Goal: Information Seeking & Learning: Learn about a topic

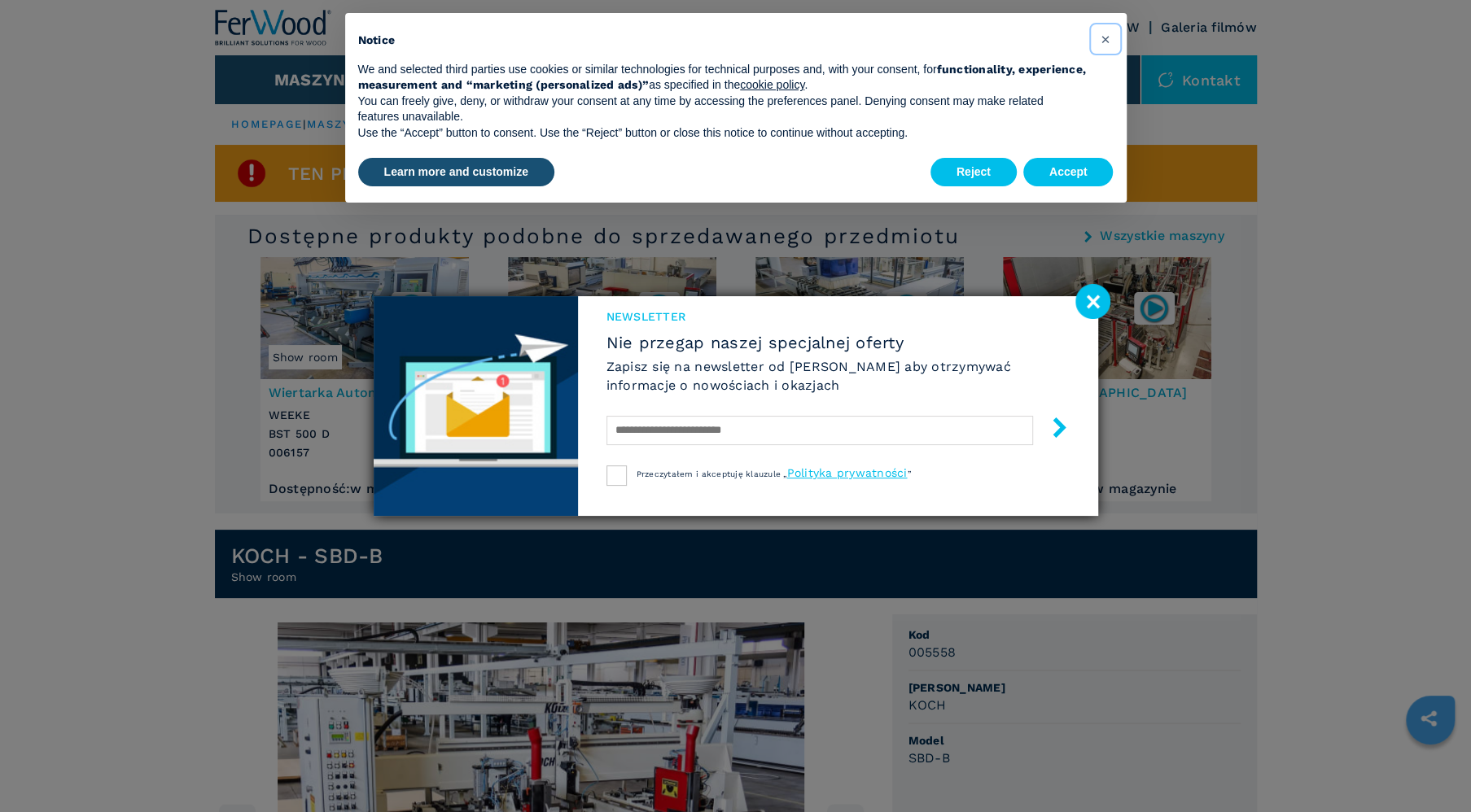
click at [1106, 39] on span "×" at bounding box center [1105, 39] width 9 height 20
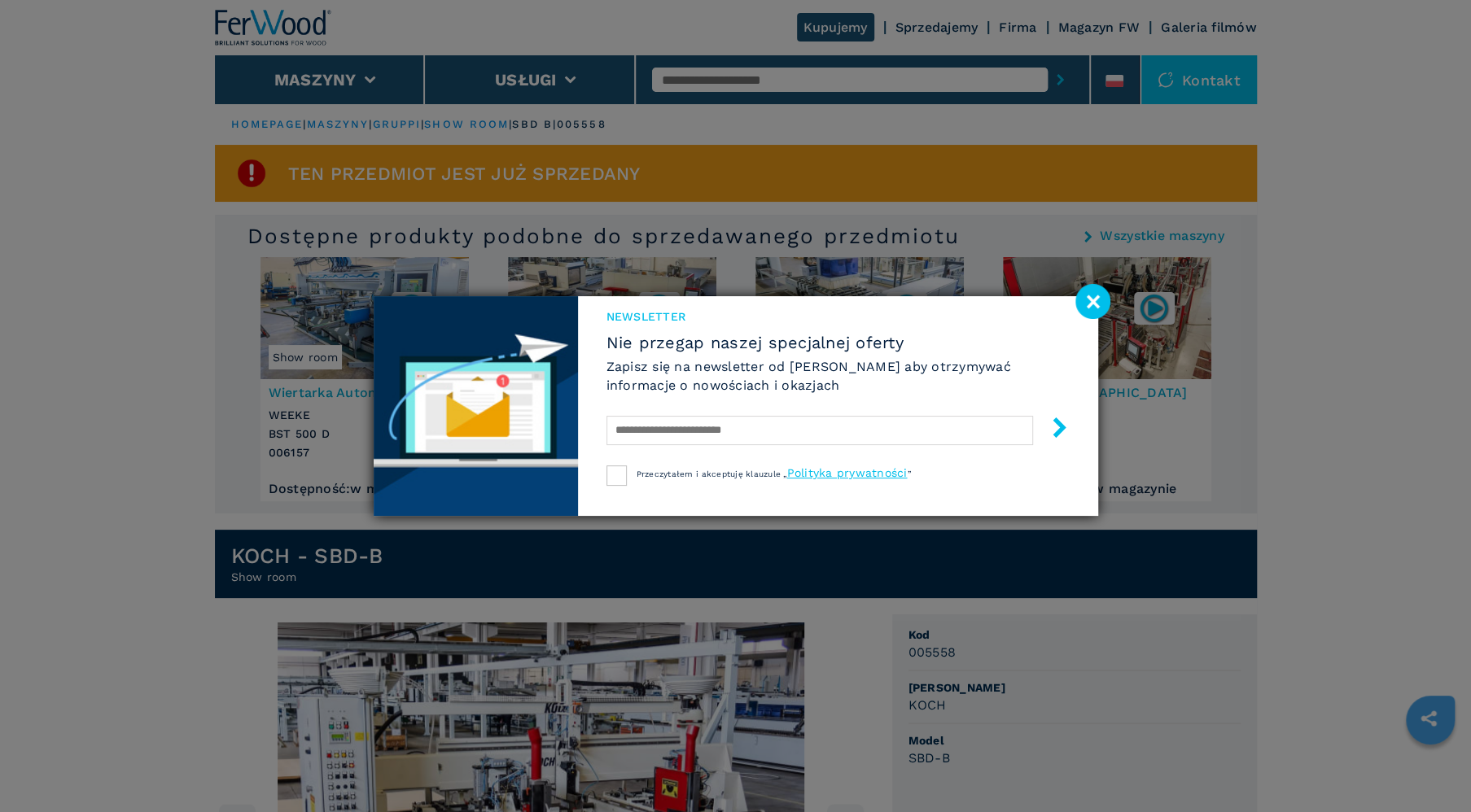
click at [1097, 299] on image at bounding box center [1093, 301] width 35 height 35
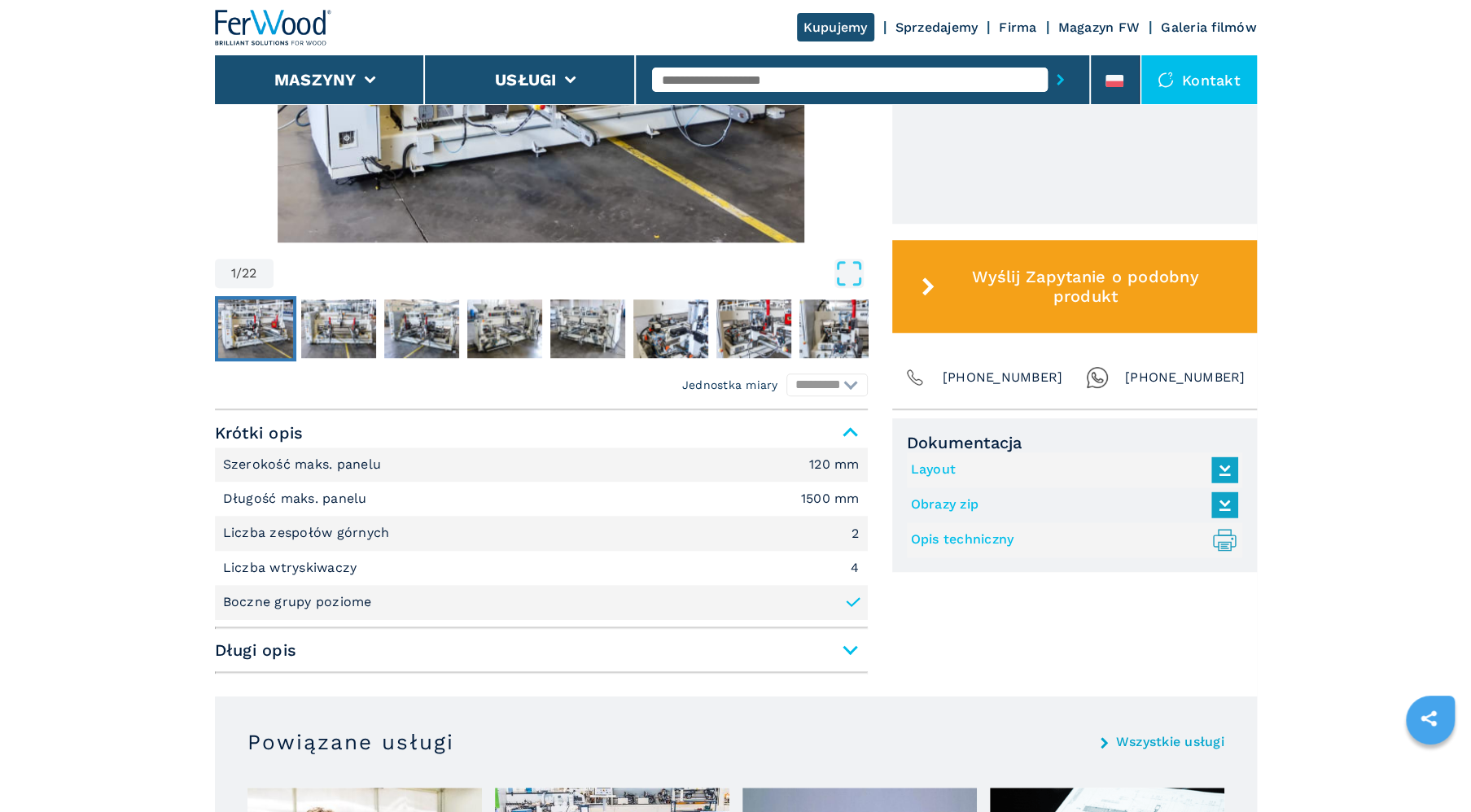
scroll to position [929, 0]
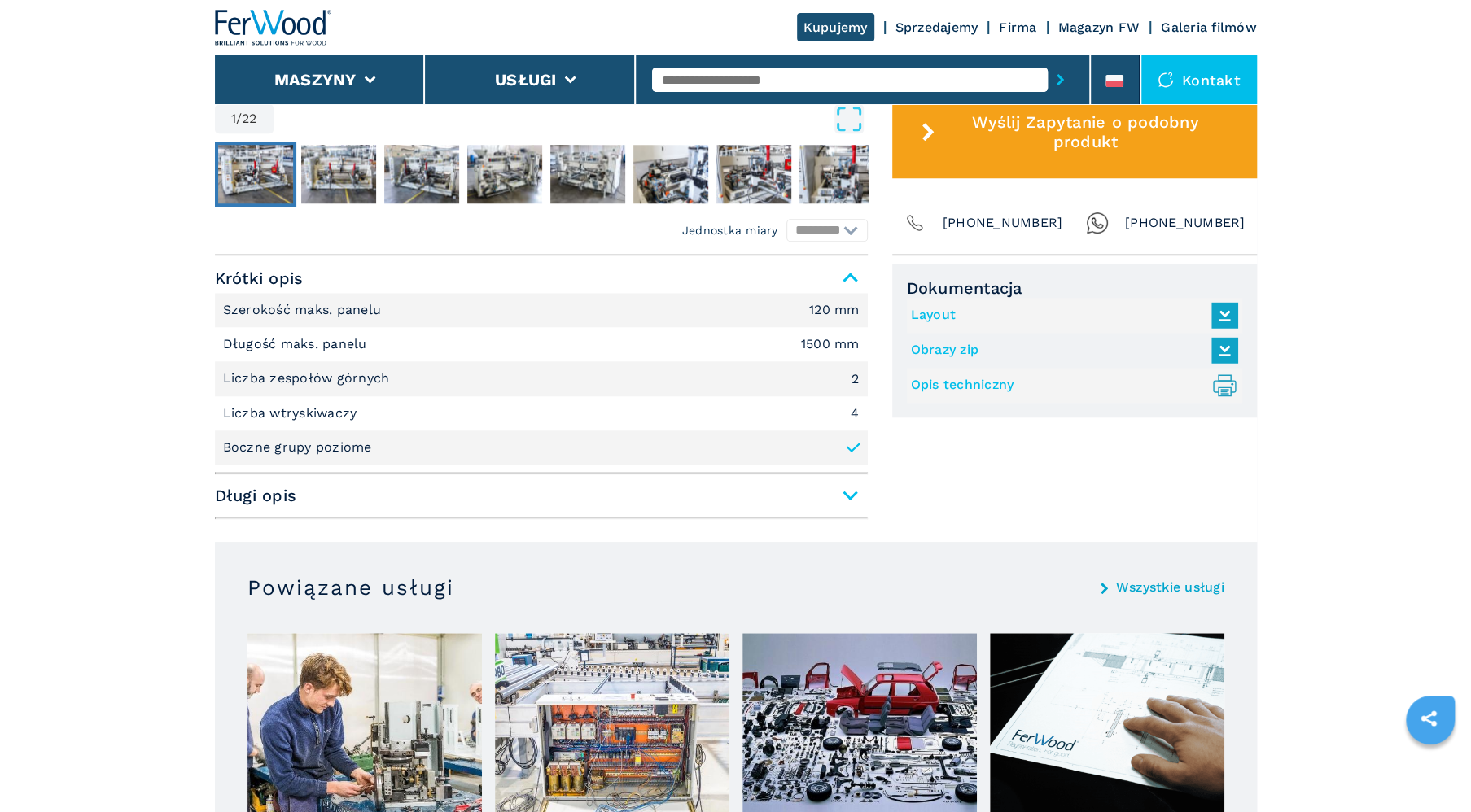
click at [849, 493] on span "Długi opis" at bounding box center [541, 496] width 653 height 29
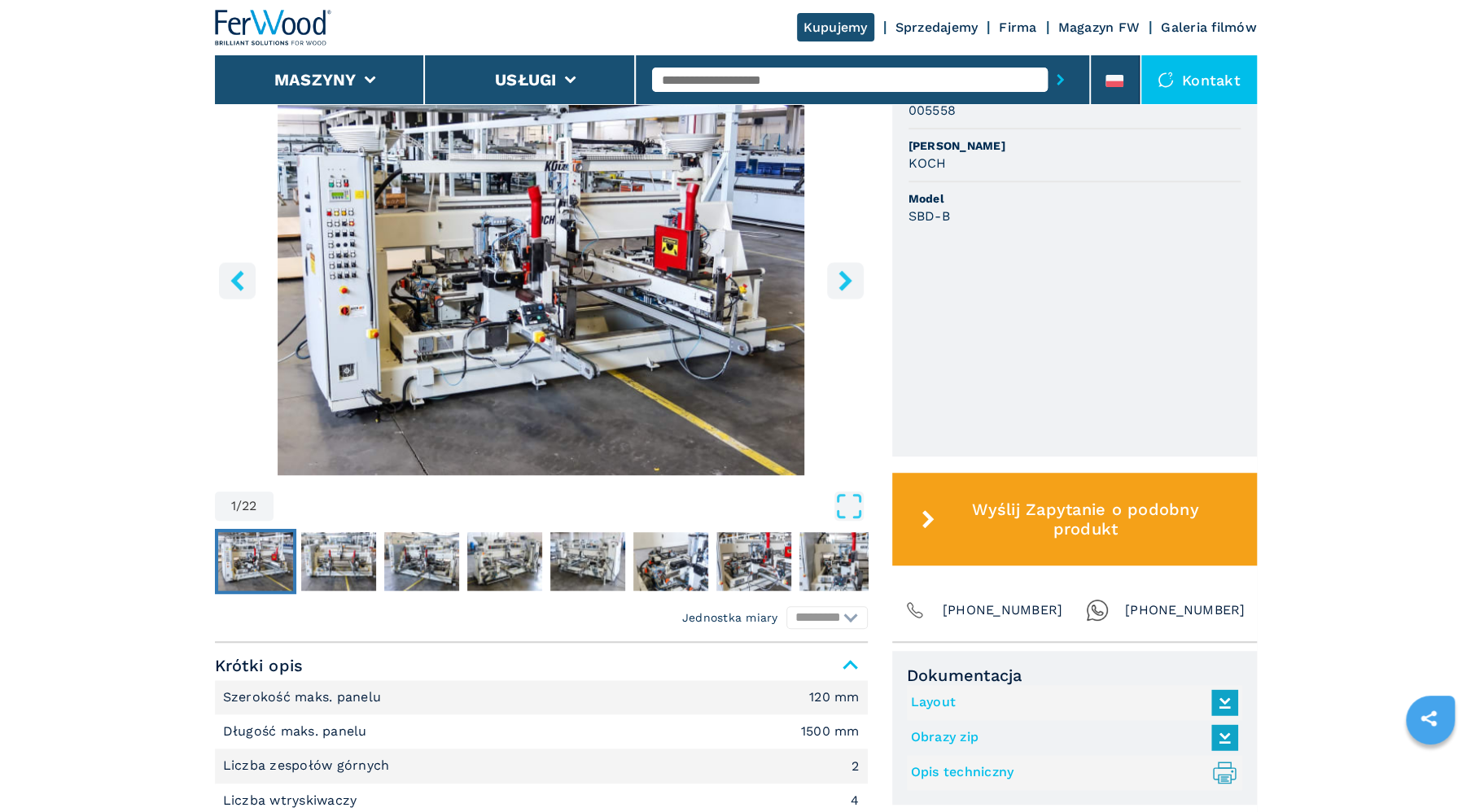
scroll to position [465, 0]
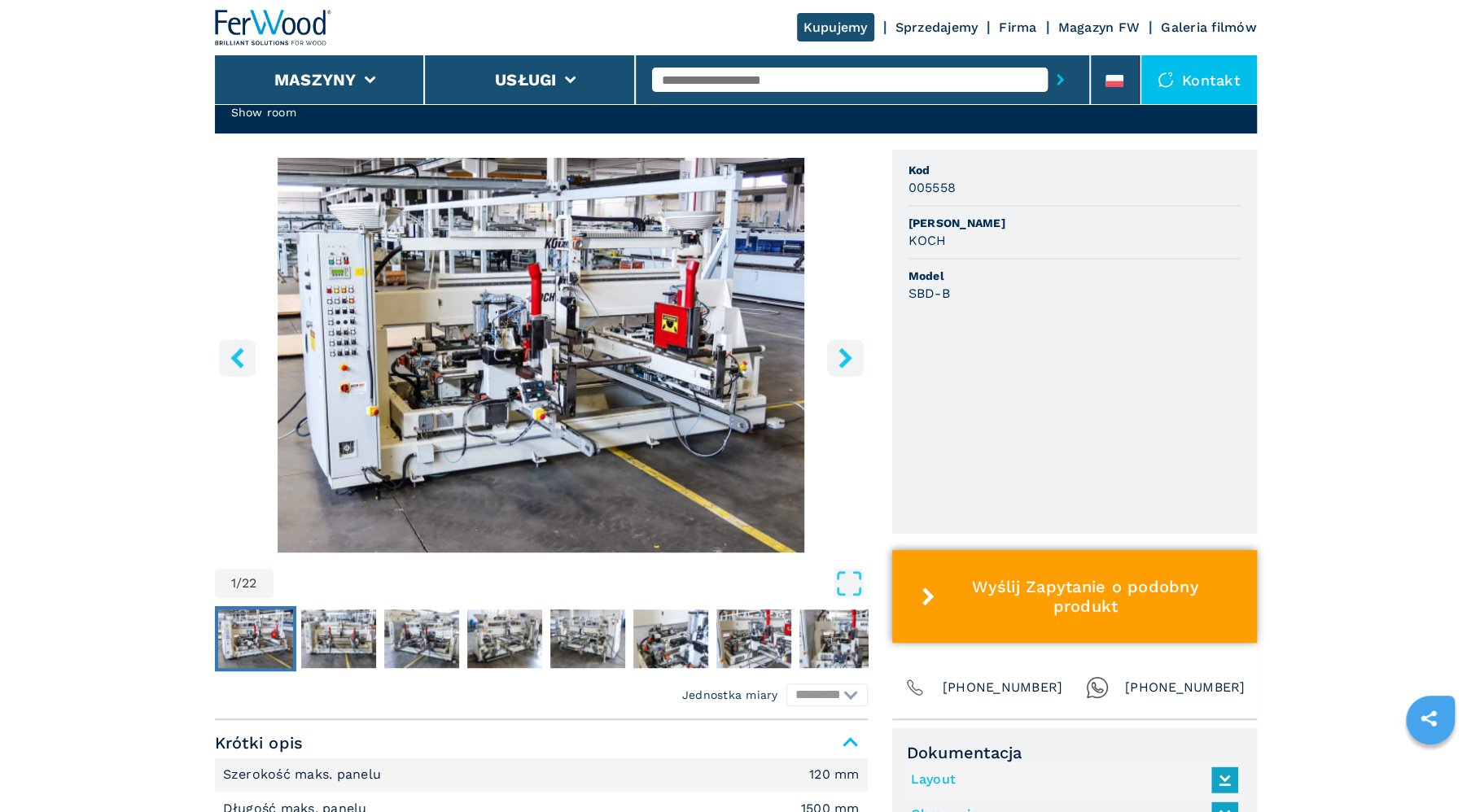
click at [1118, 597] on span "Wyślij Zapytanie o podobny produkt" at bounding box center [1085, 596] width 288 height 39
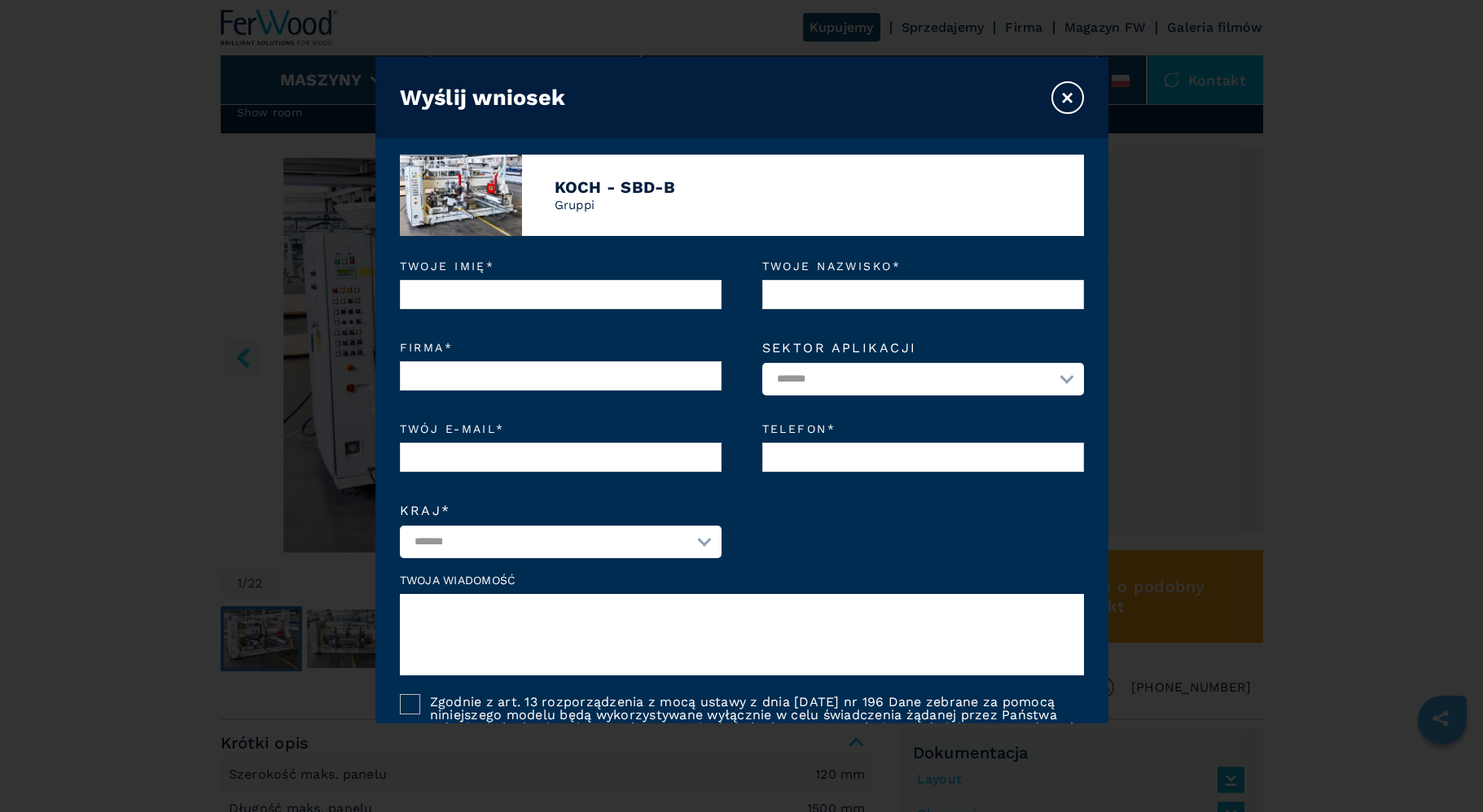
click at [1065, 98] on button "×" at bounding box center [1067, 98] width 32 height 32
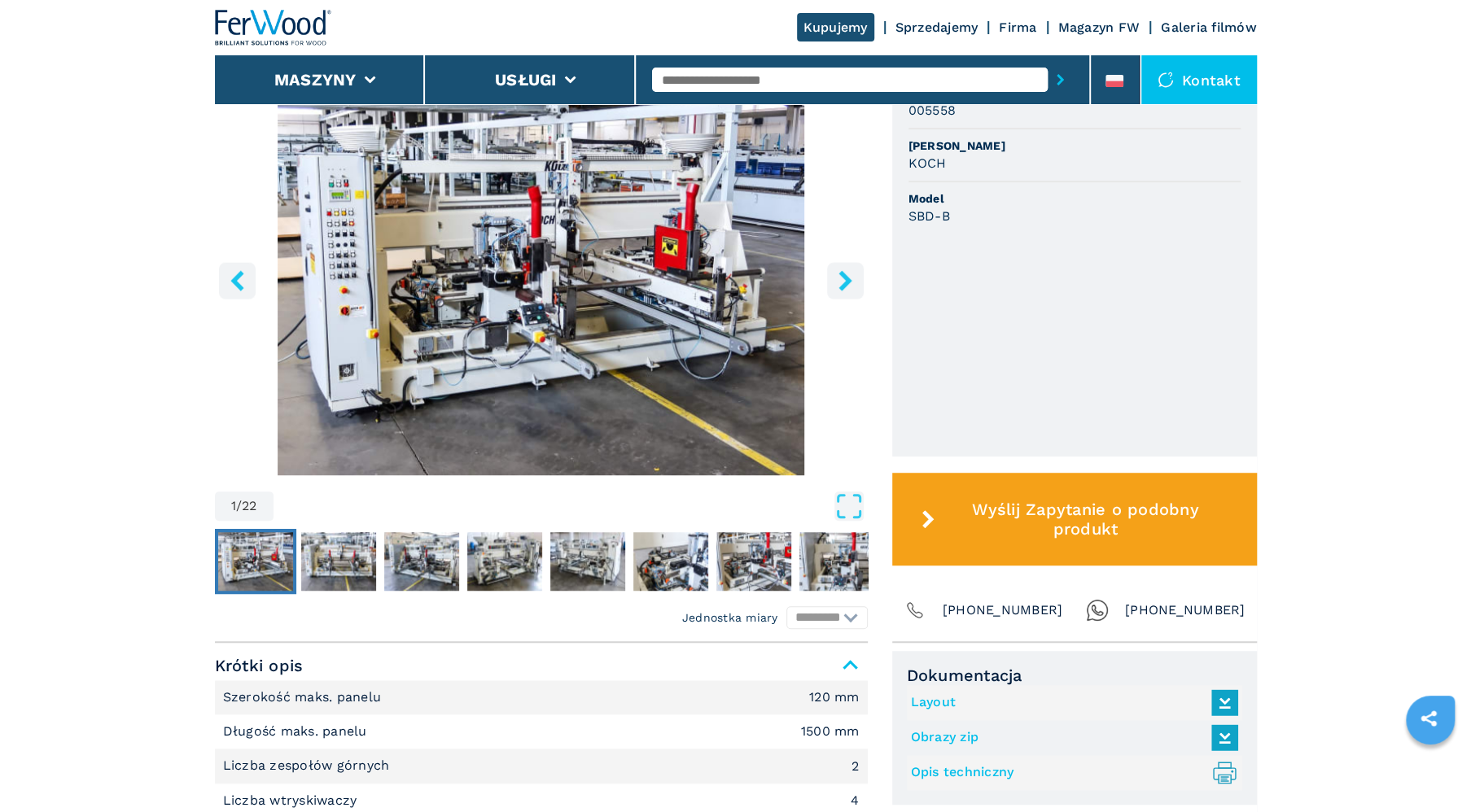
scroll to position [388, 0]
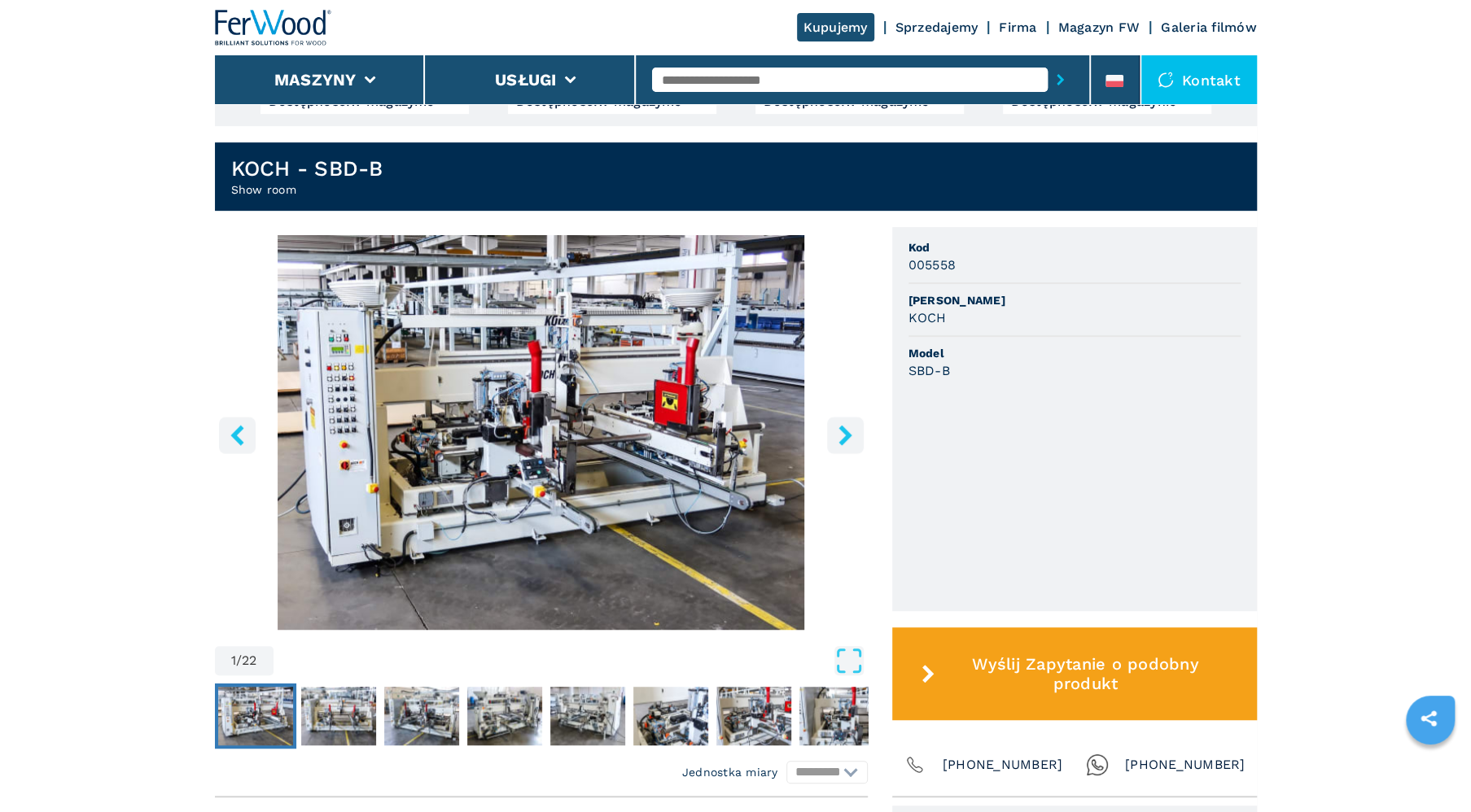
click at [844, 430] on icon "right-button" at bounding box center [845, 434] width 13 height 20
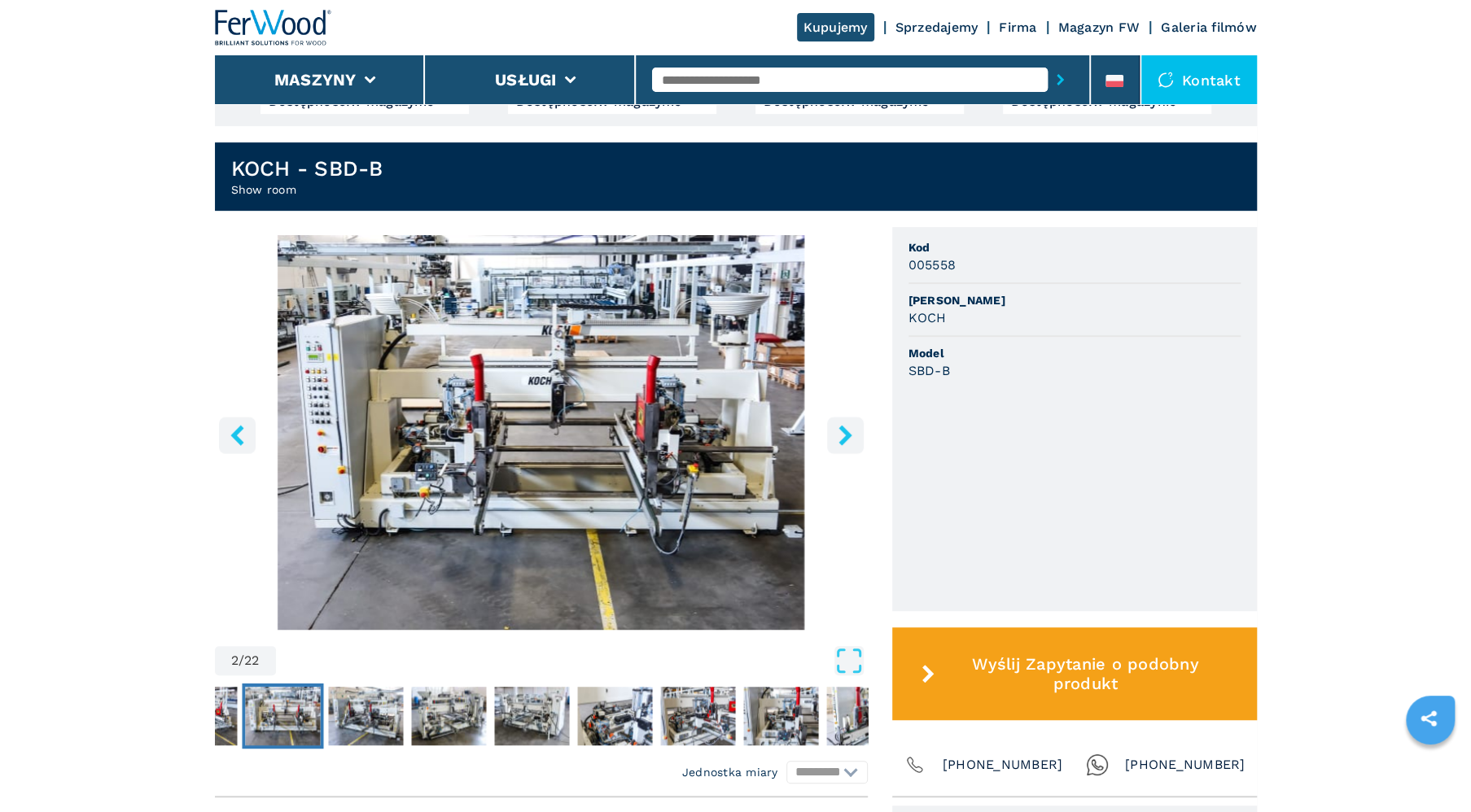
click at [844, 429] on icon "right-button" at bounding box center [845, 434] width 13 height 20
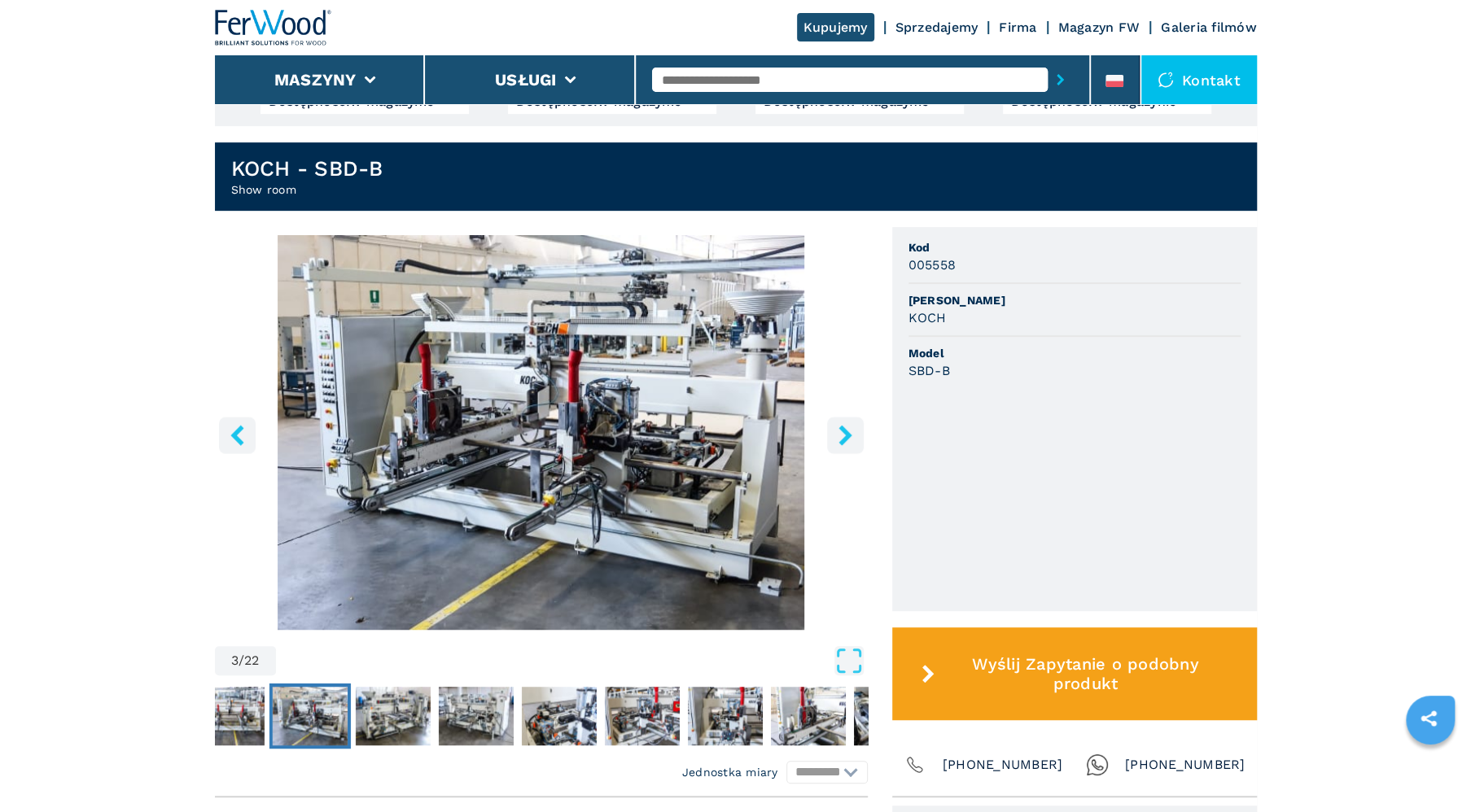
click at [844, 429] on icon "right-button" at bounding box center [845, 434] width 13 height 20
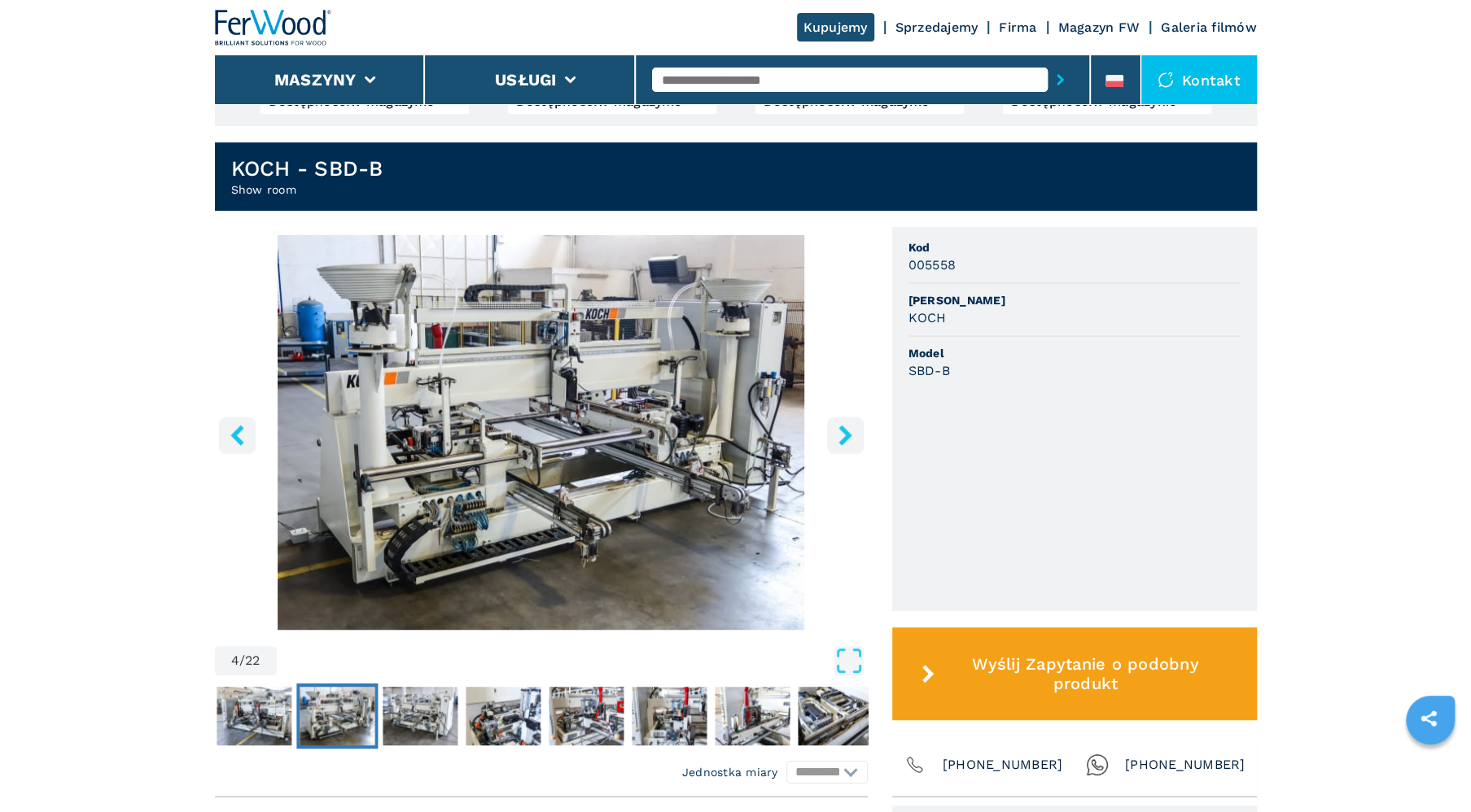
click at [227, 430] on icon "left-button" at bounding box center [237, 434] width 20 height 20
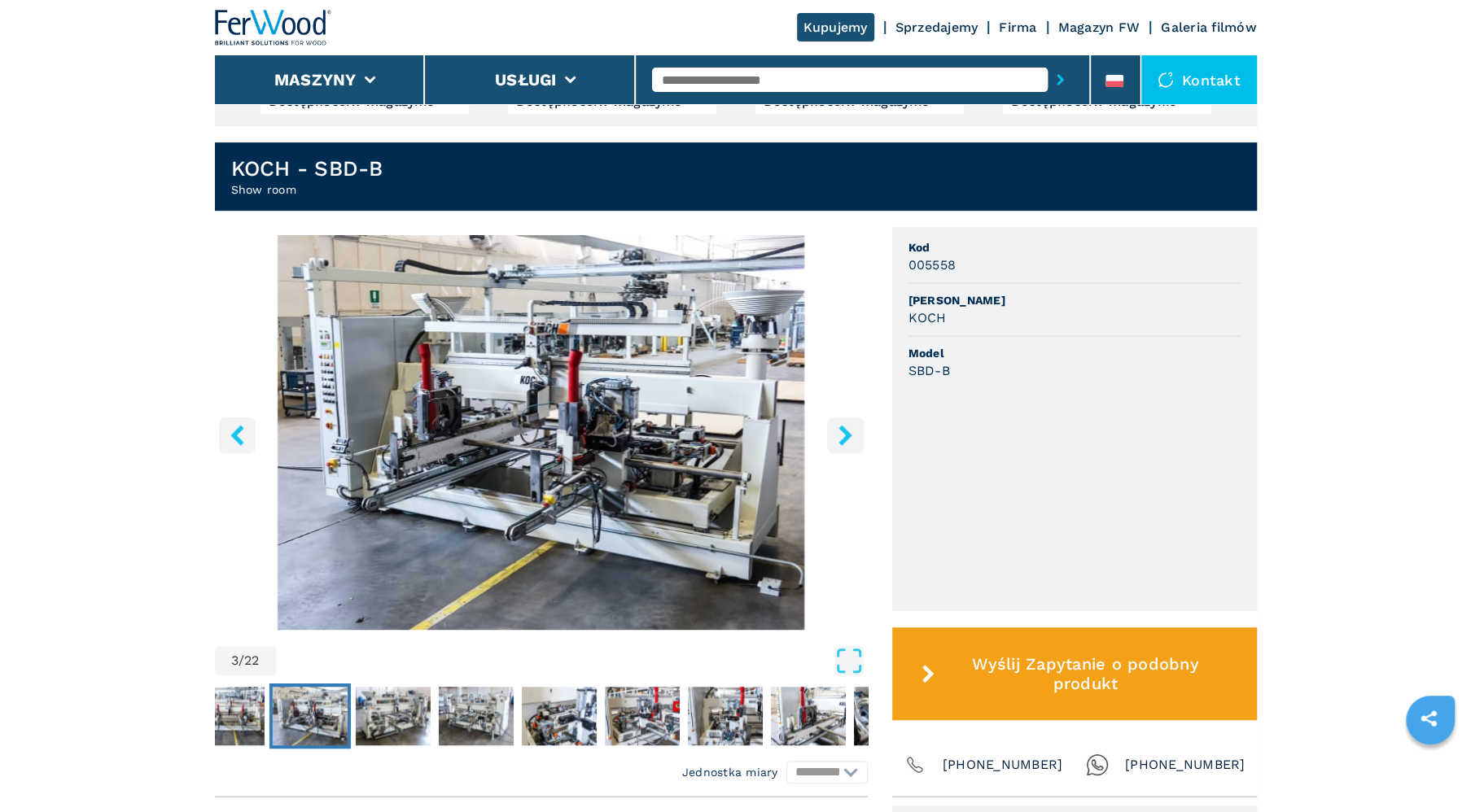
click at [569, 409] on img "Go to Slide 3" at bounding box center [541, 432] width 653 height 395
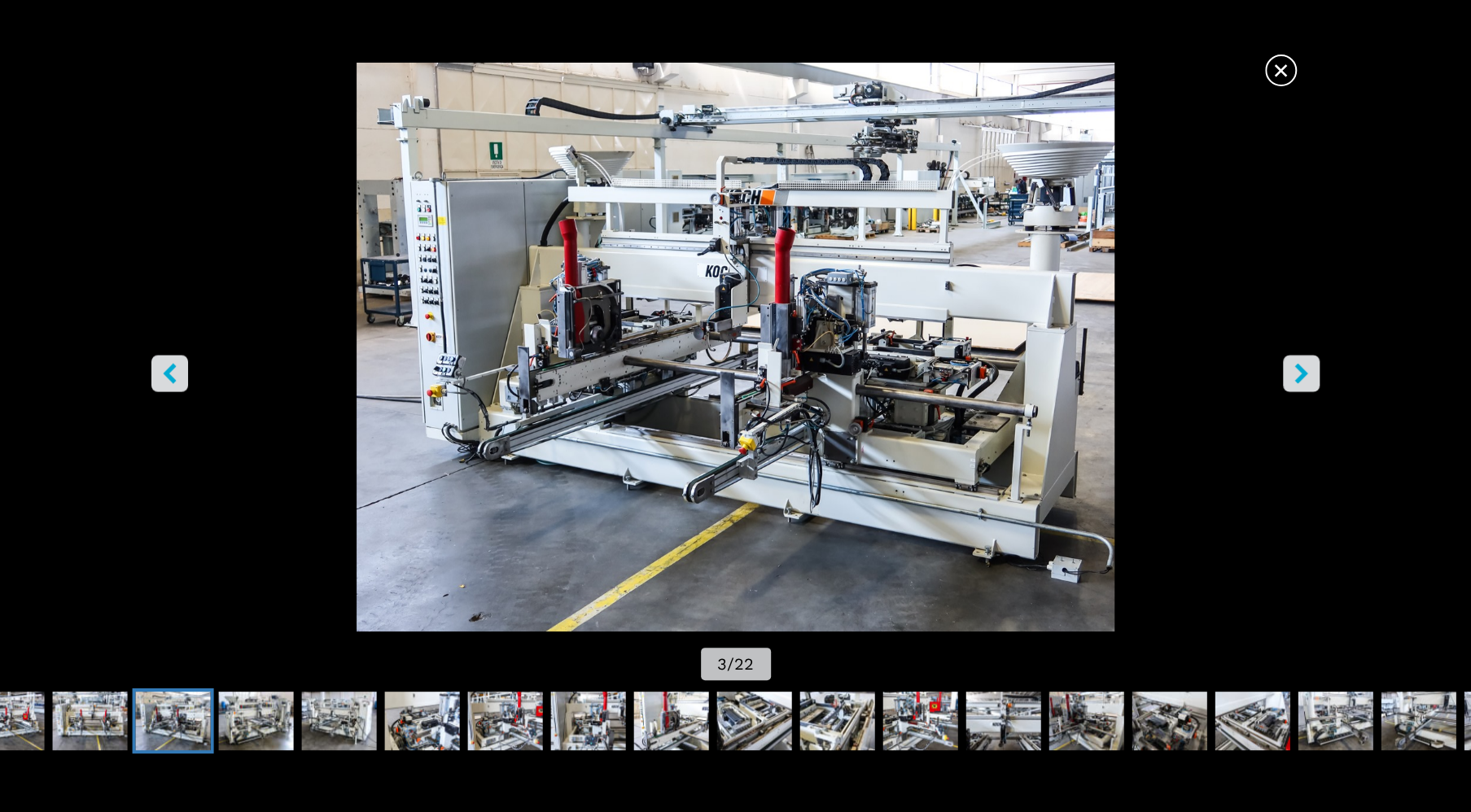
click at [1308, 374] on icon "right-button" at bounding box center [1301, 373] width 20 height 20
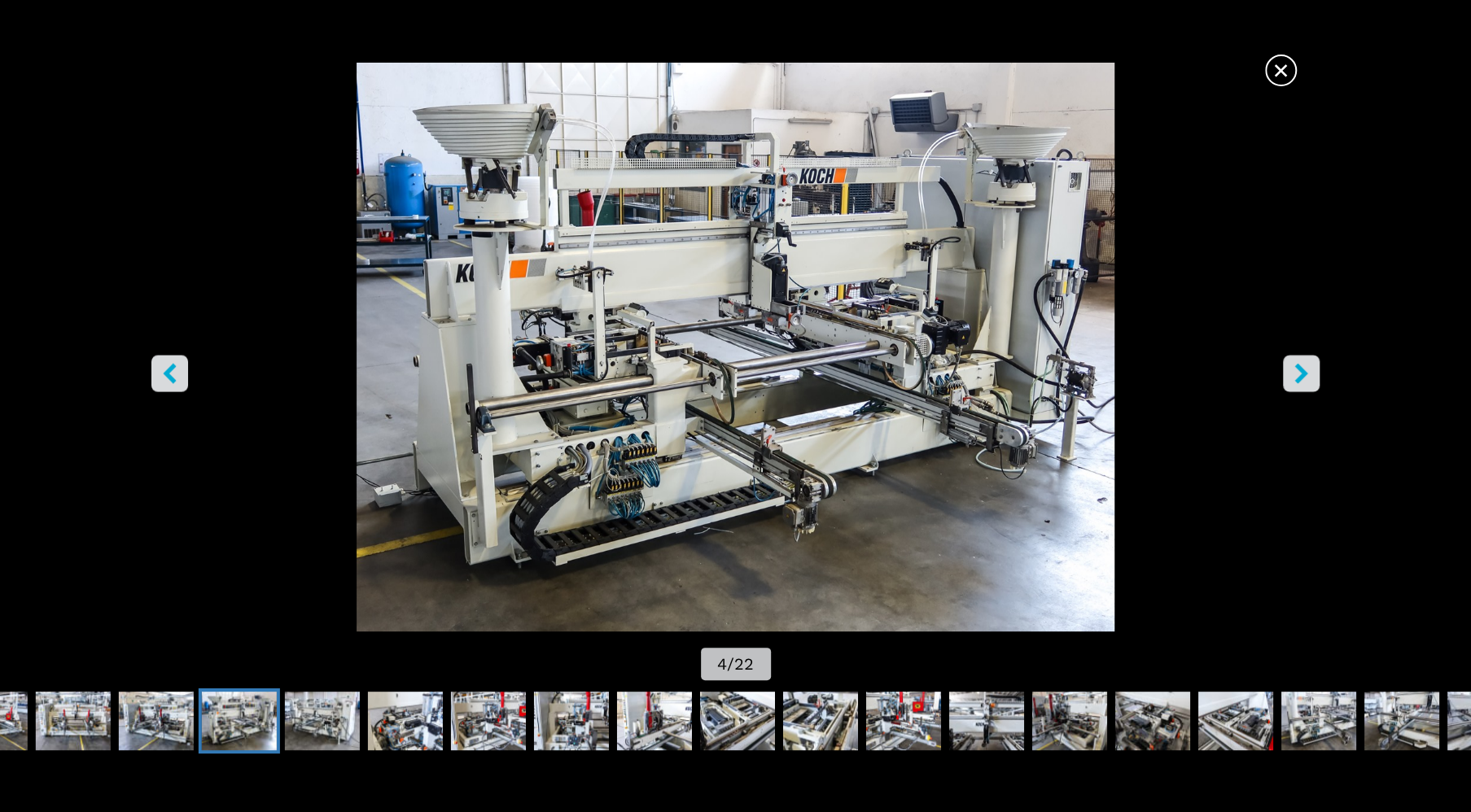
click at [1302, 375] on icon "right-button" at bounding box center [1302, 373] width 13 height 20
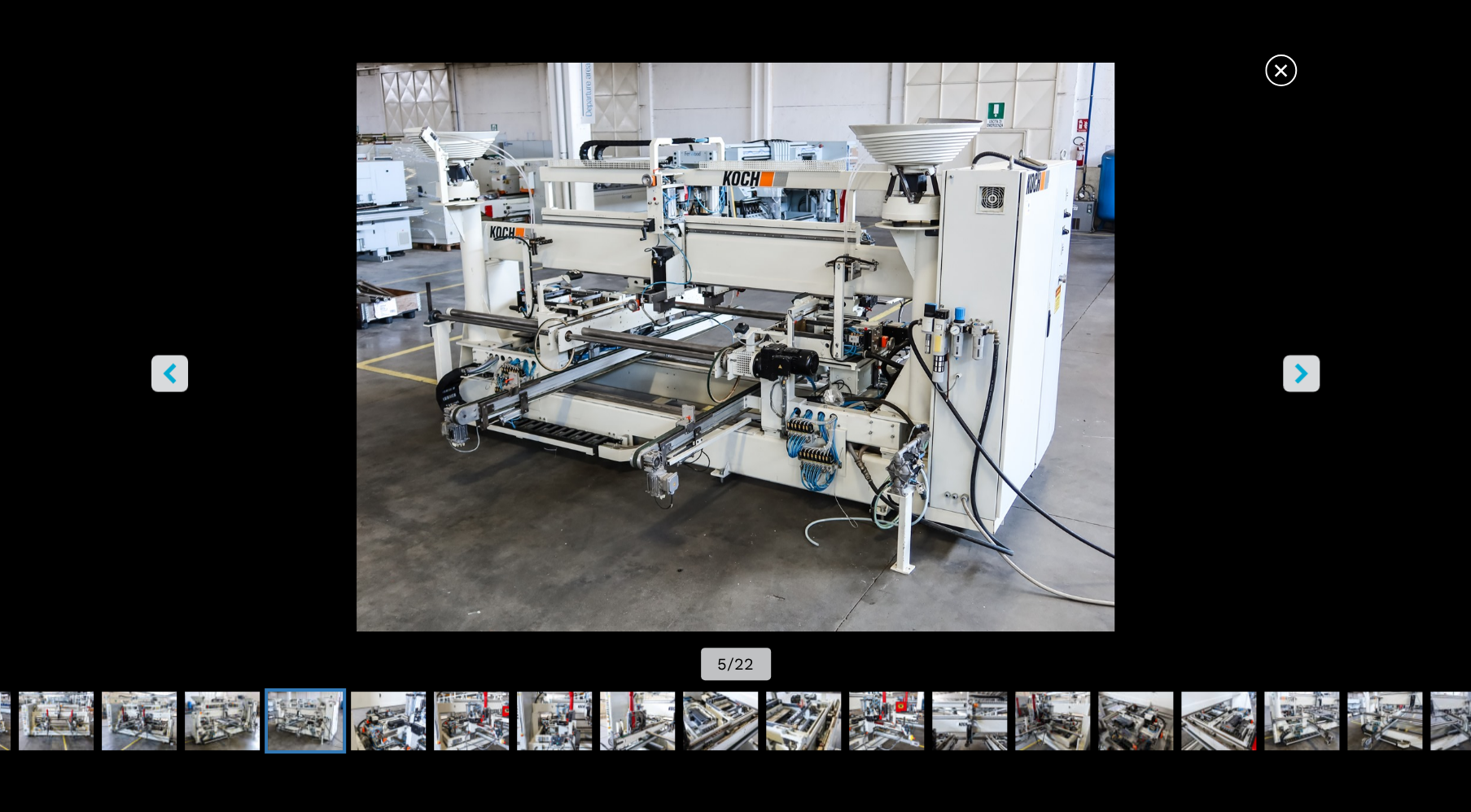
click at [1302, 376] on icon "right-button" at bounding box center [1302, 373] width 13 height 20
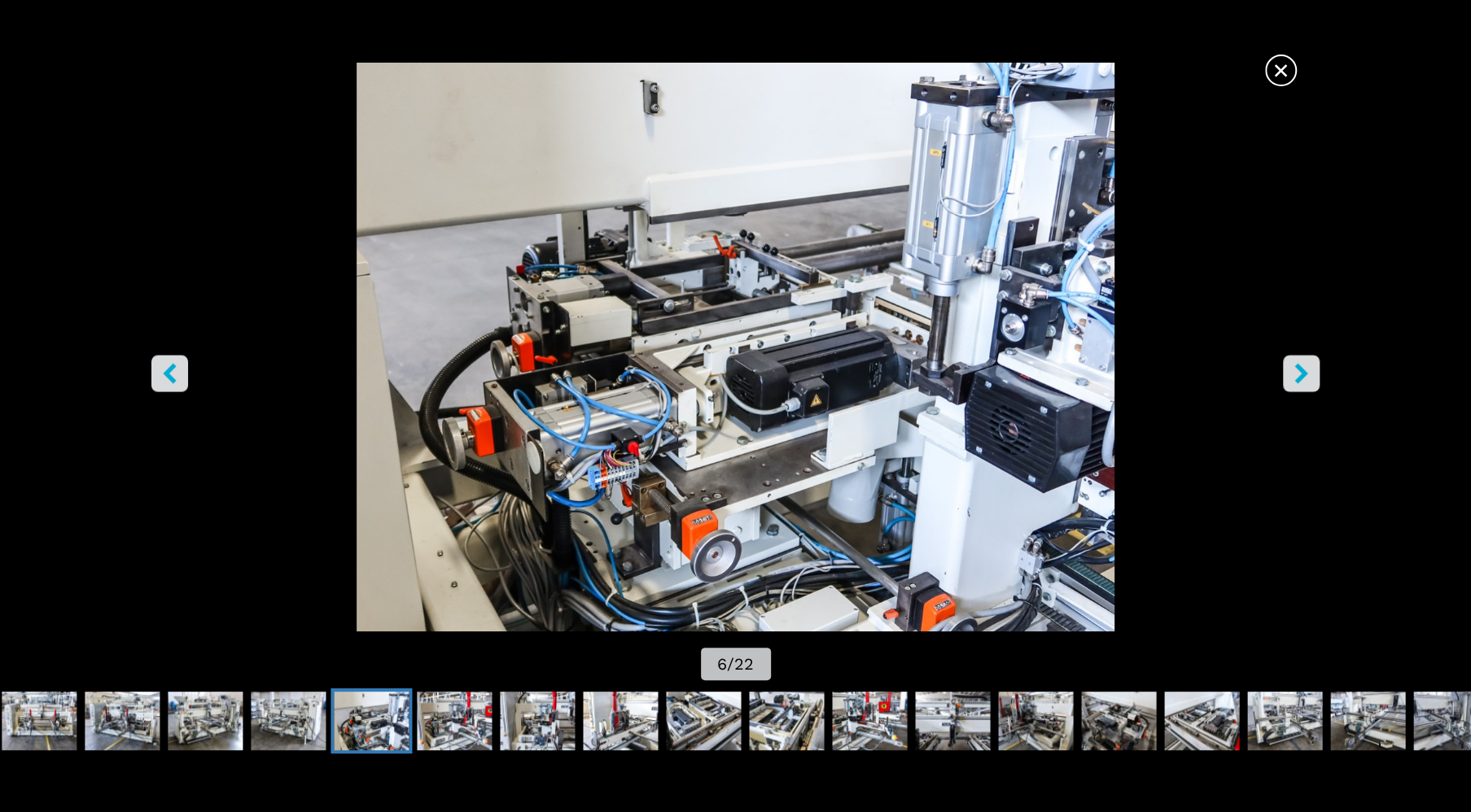
click at [1297, 374] on icon "right-button" at bounding box center [1301, 373] width 20 height 20
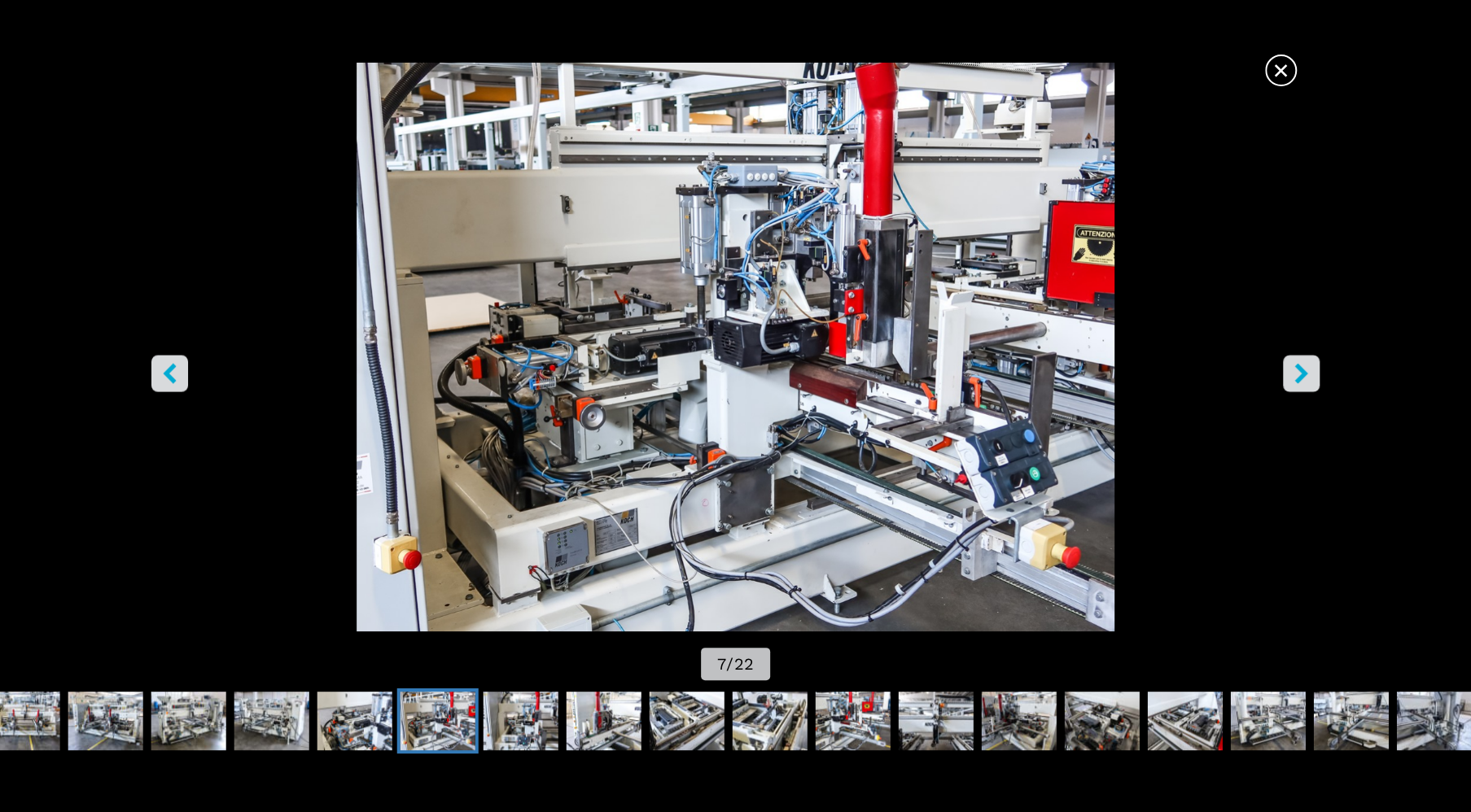
click at [1300, 371] on icon "right-button" at bounding box center [1302, 373] width 13 height 20
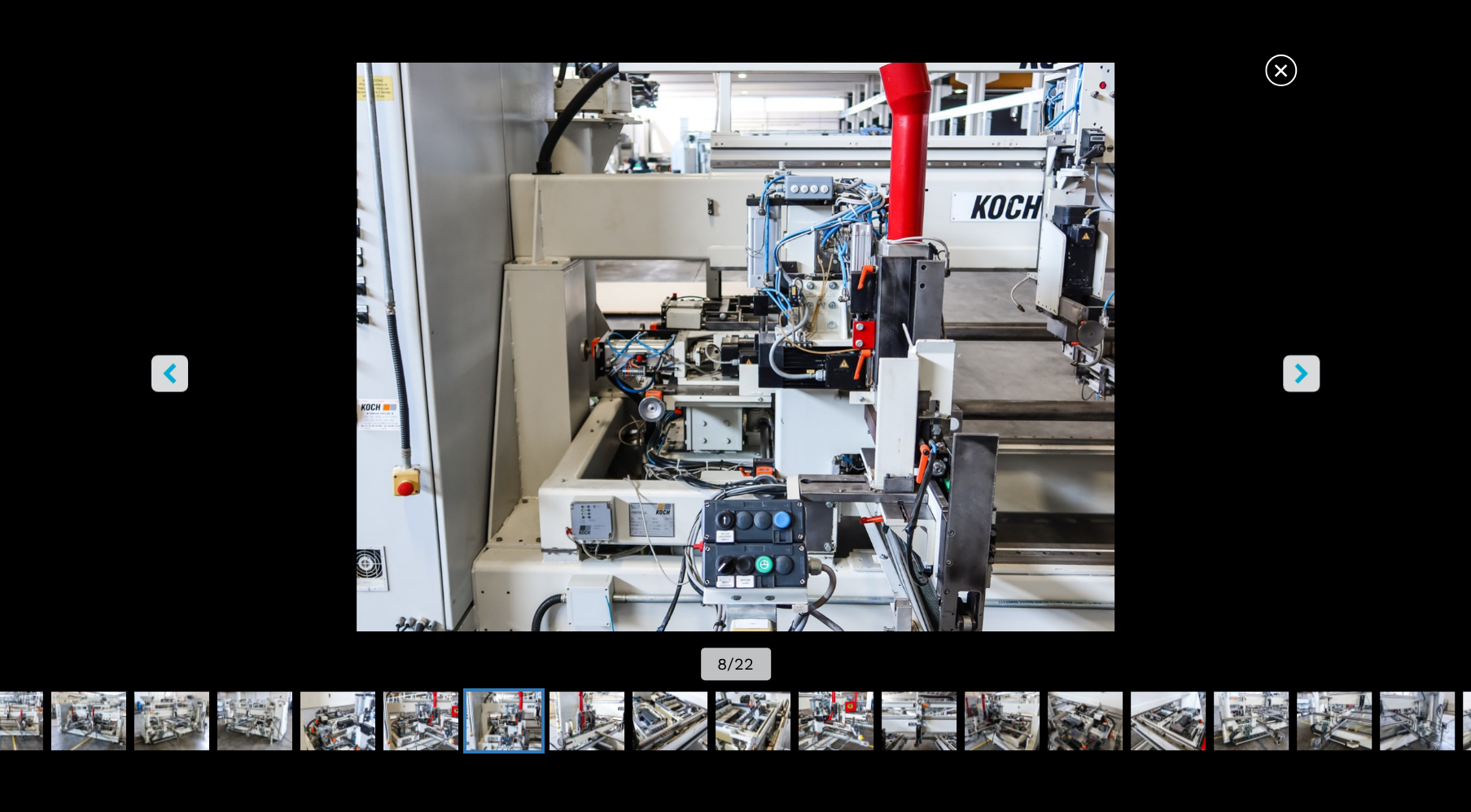
click at [1300, 371] on icon "right-button" at bounding box center [1302, 373] width 13 height 20
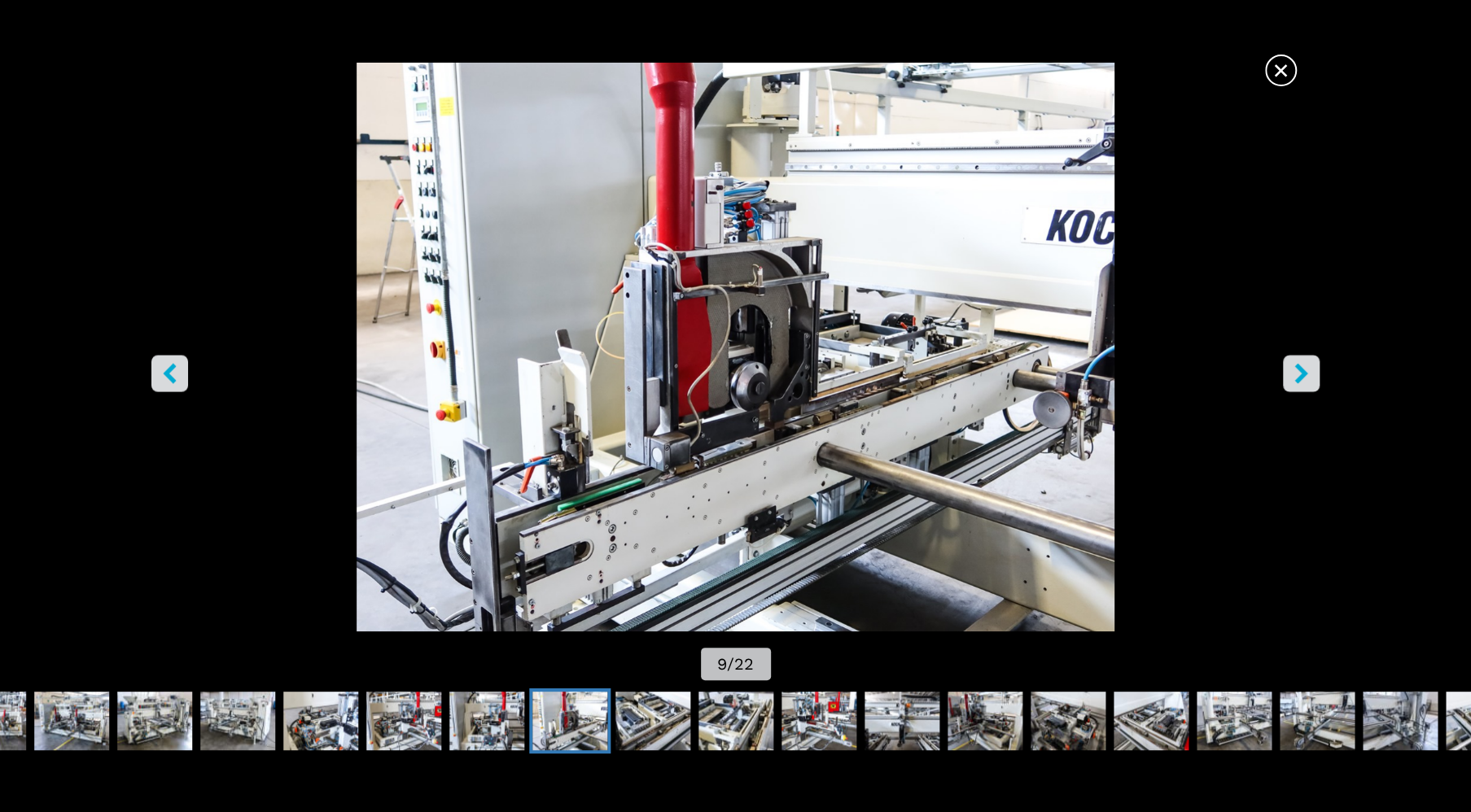
scroll to position [465, 0]
click at [1307, 369] on icon "right-button" at bounding box center [1301, 373] width 20 height 20
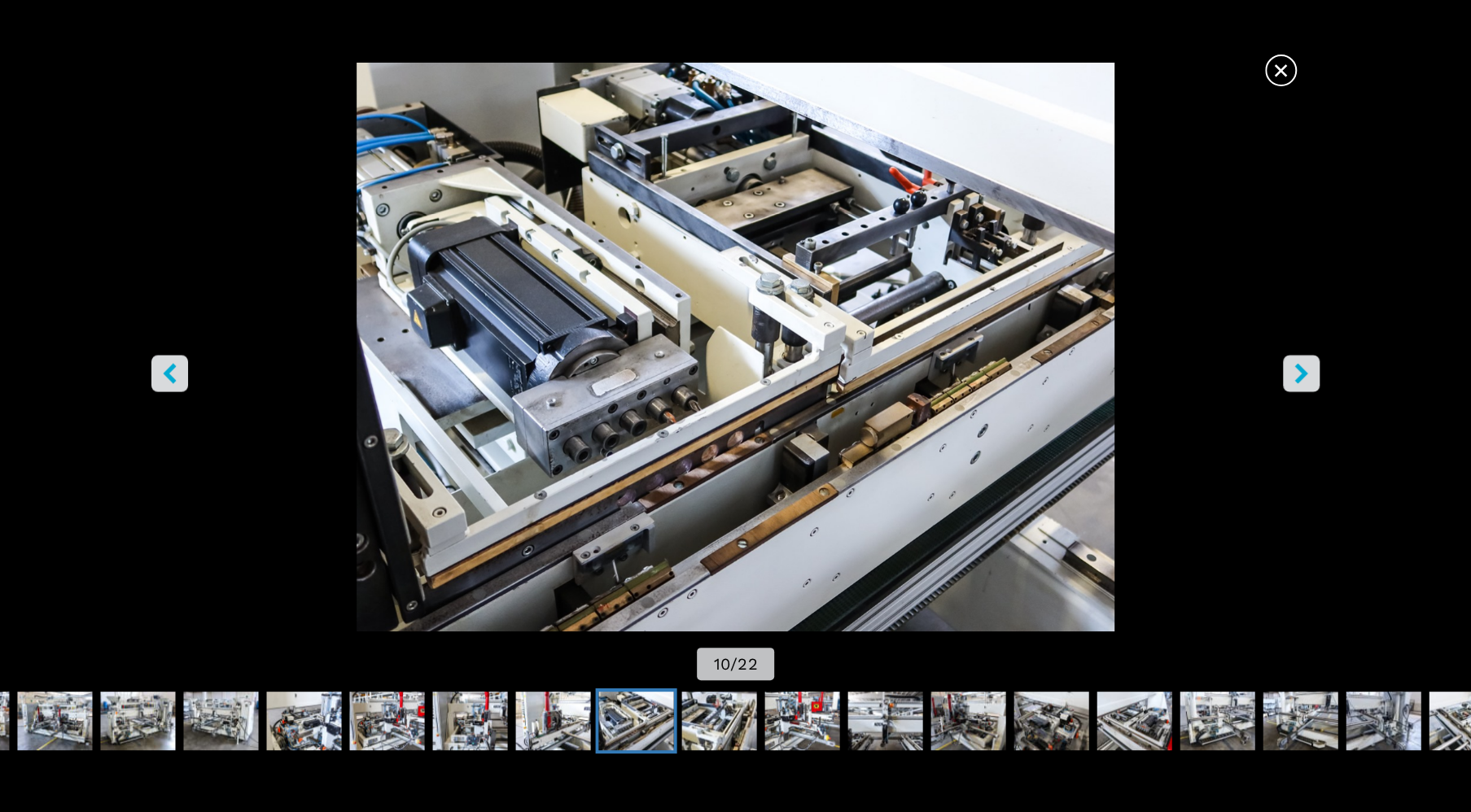
click at [1307, 369] on icon "right-button" at bounding box center [1301, 373] width 20 height 20
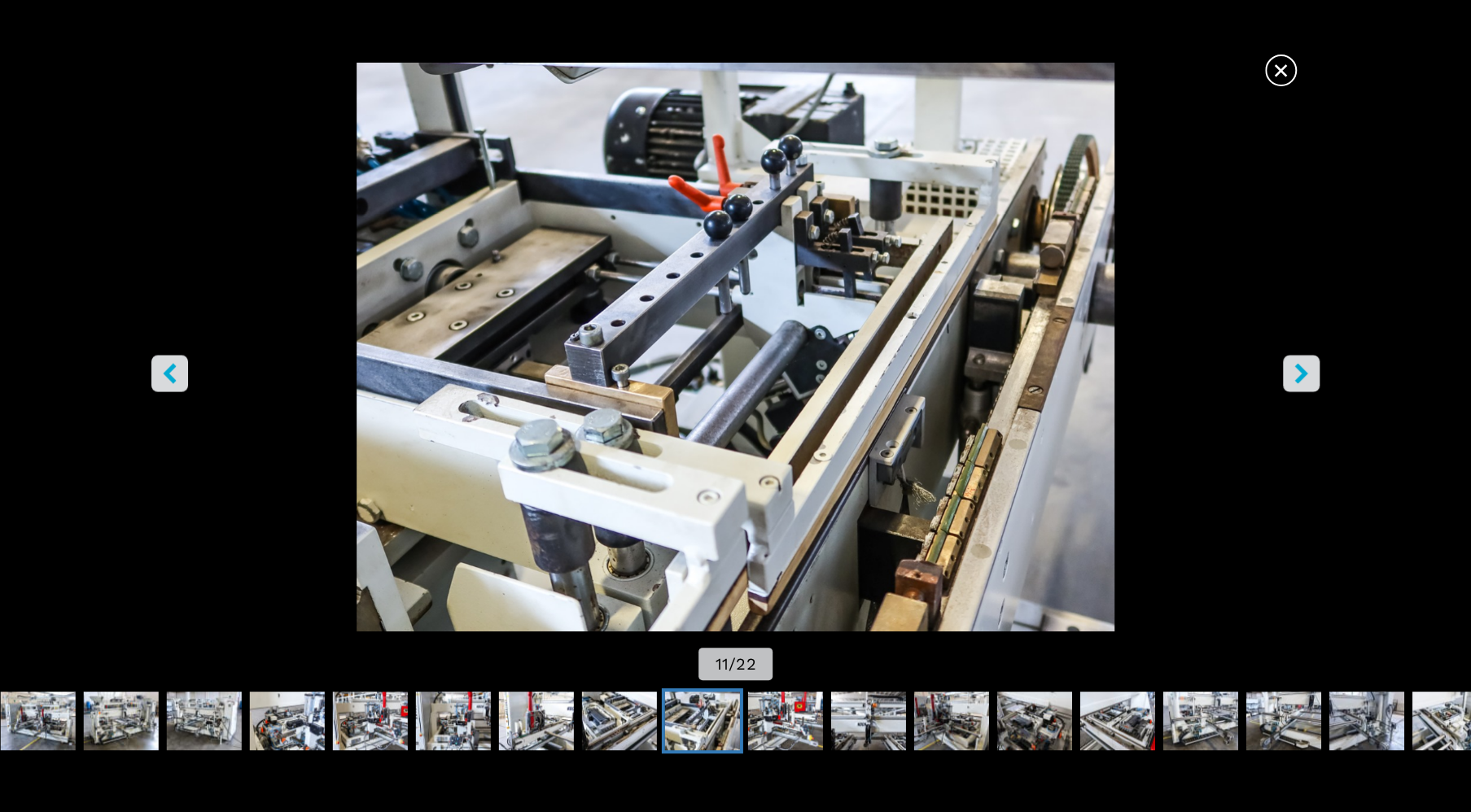
click at [1307, 369] on icon "right-button" at bounding box center [1301, 373] width 20 height 20
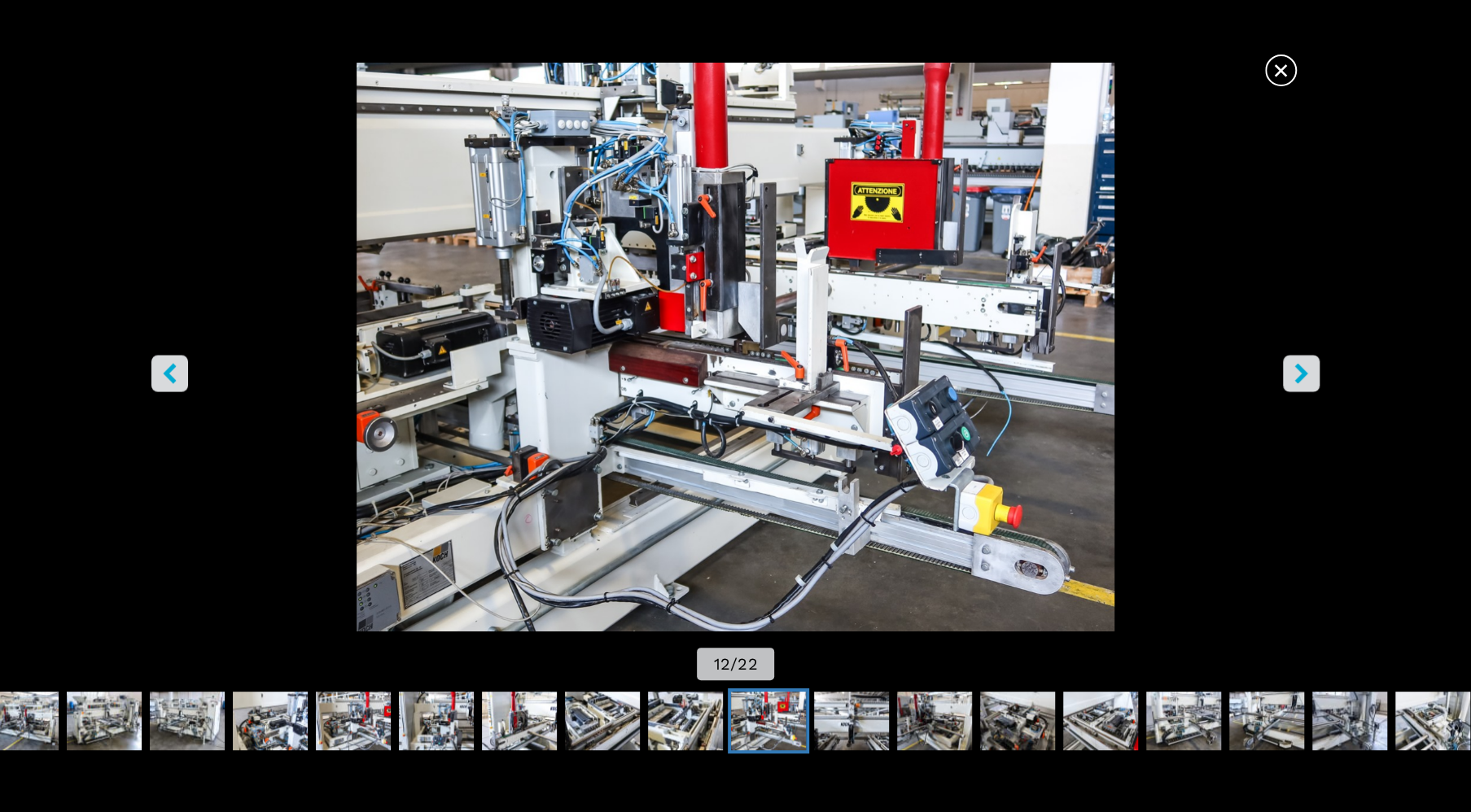
click at [1293, 370] on icon "right-button" at bounding box center [1301, 373] width 20 height 20
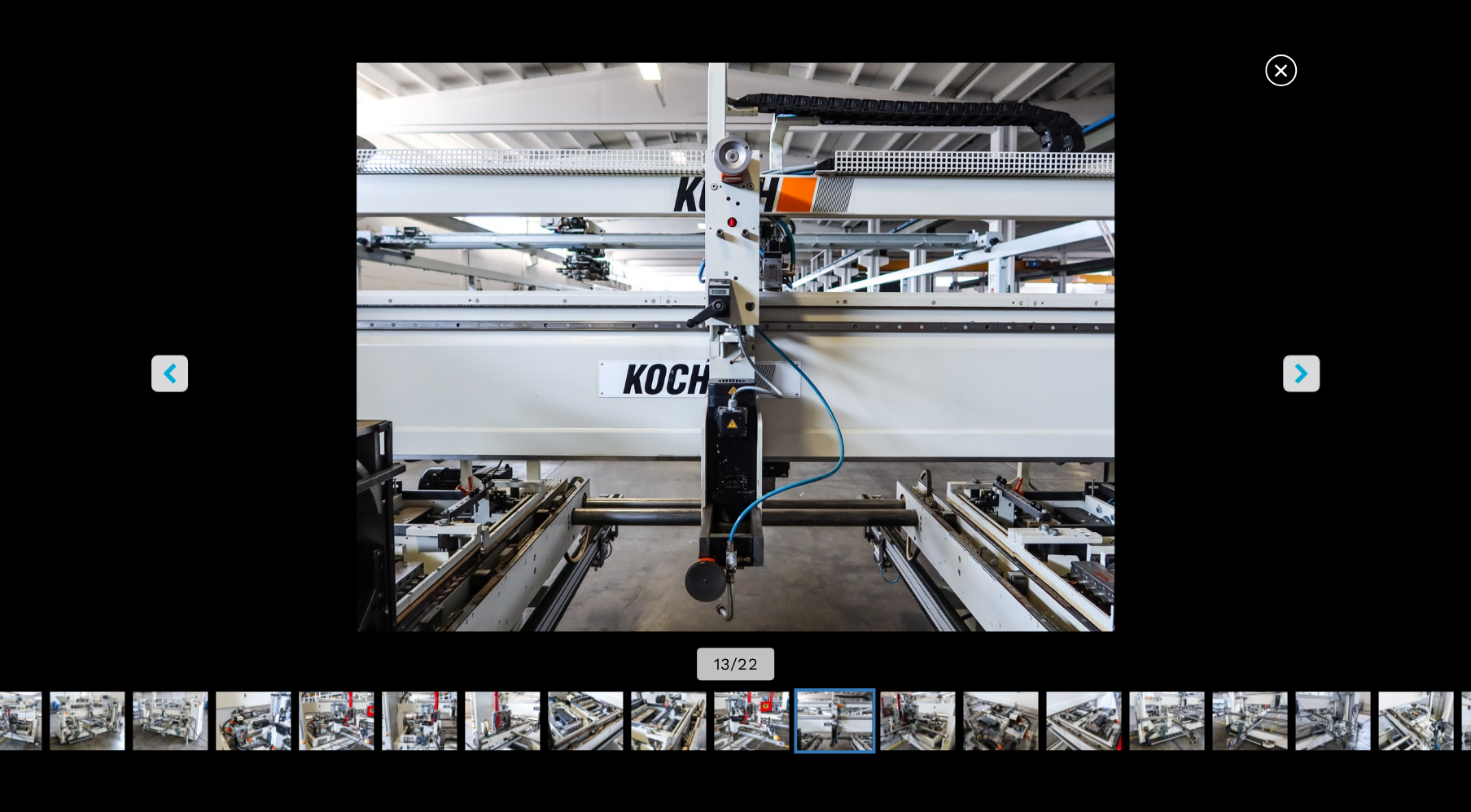
click at [1293, 370] on icon "right-button" at bounding box center [1301, 373] width 20 height 20
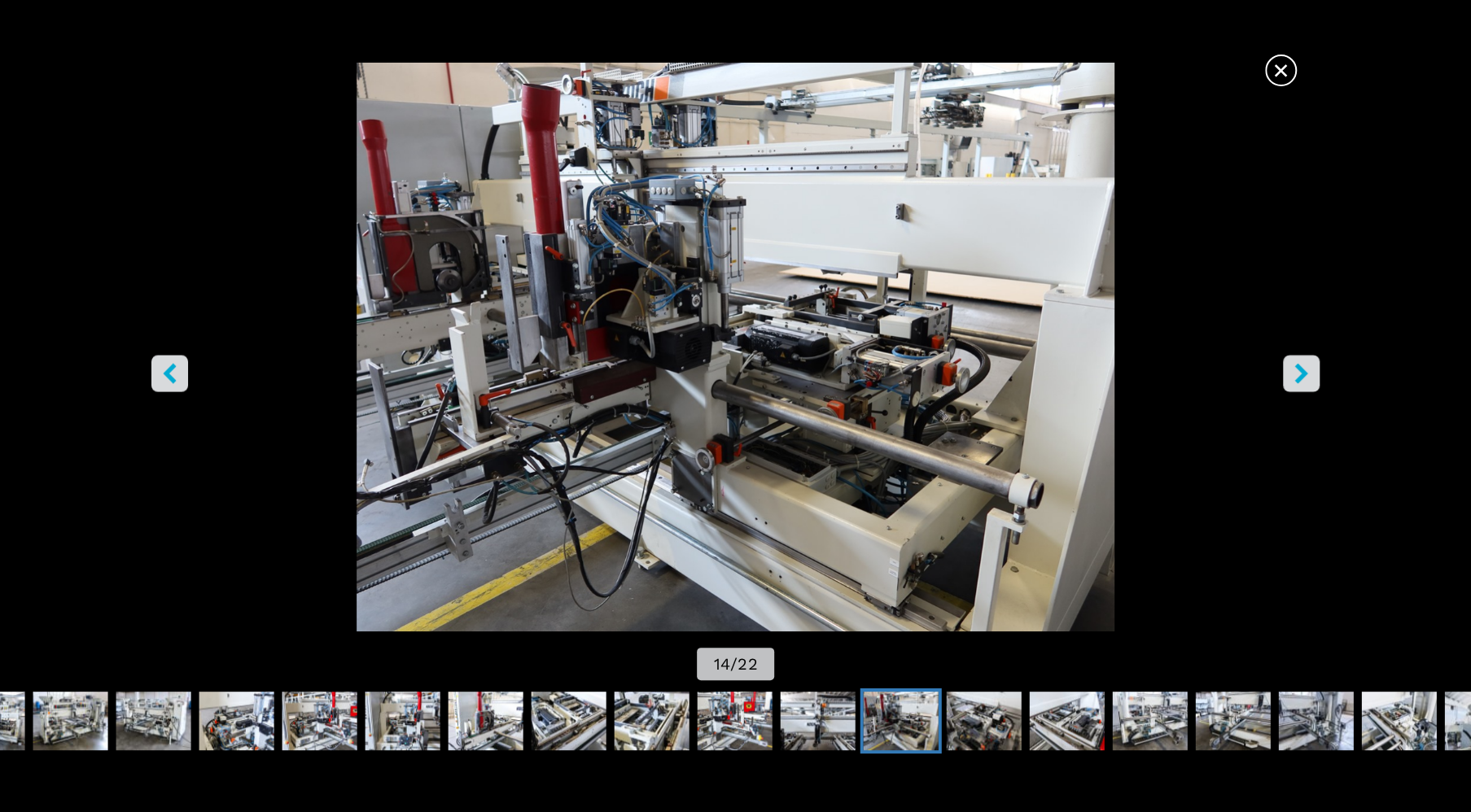
click at [1293, 370] on icon "right-button" at bounding box center [1301, 373] width 20 height 20
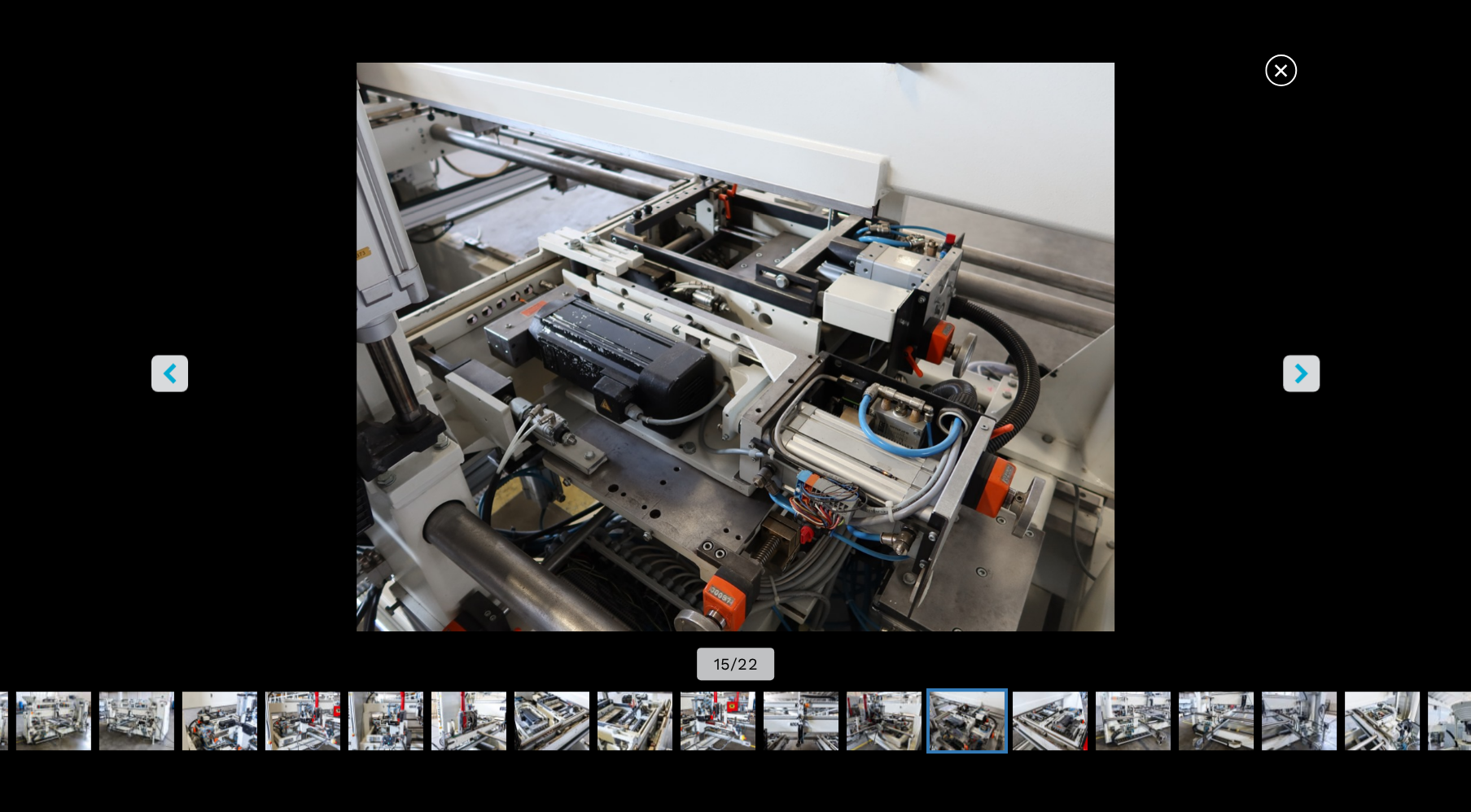
click at [1293, 370] on icon "right-button" at bounding box center [1301, 373] width 20 height 20
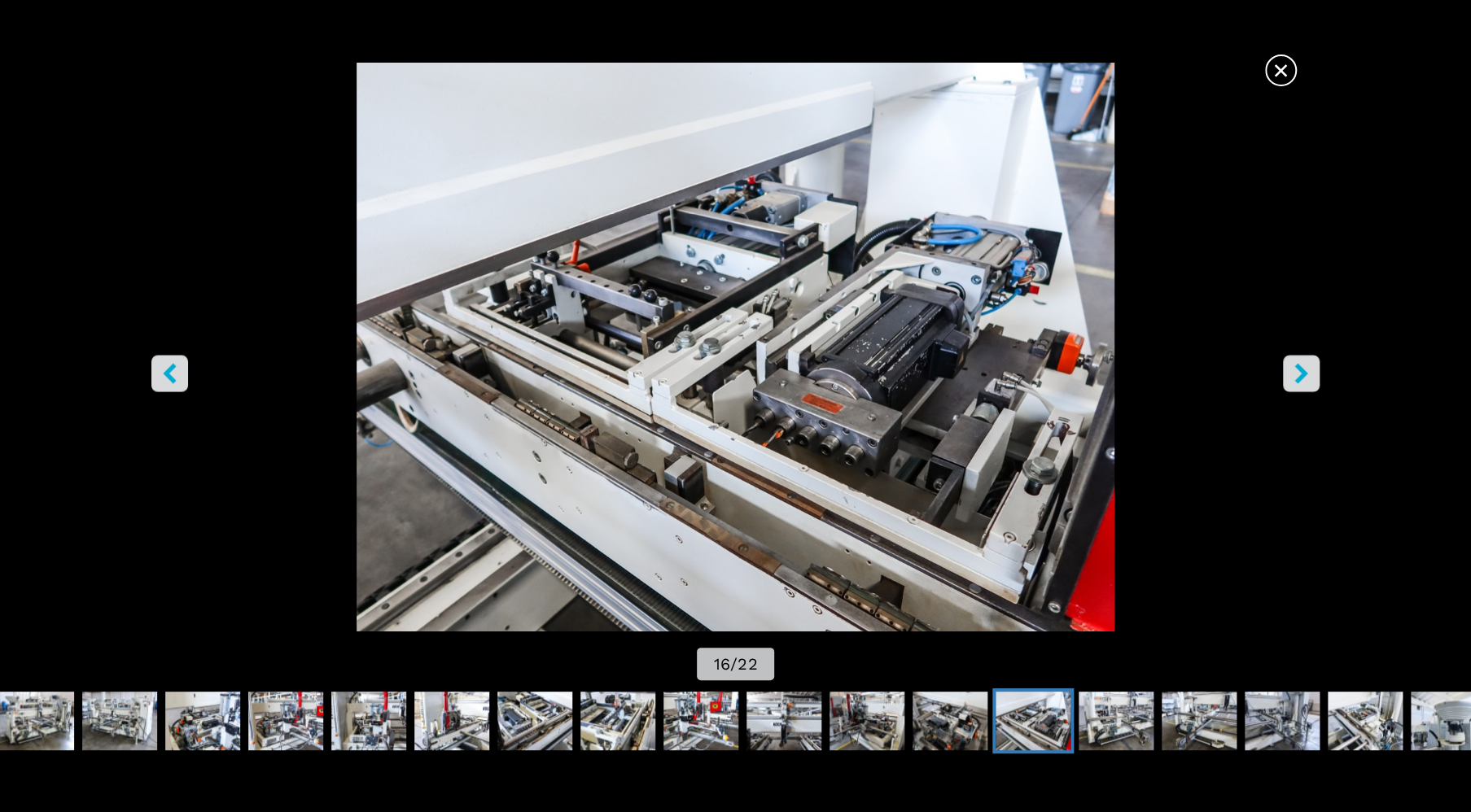
click at [1293, 370] on icon "right-button" at bounding box center [1301, 373] width 20 height 20
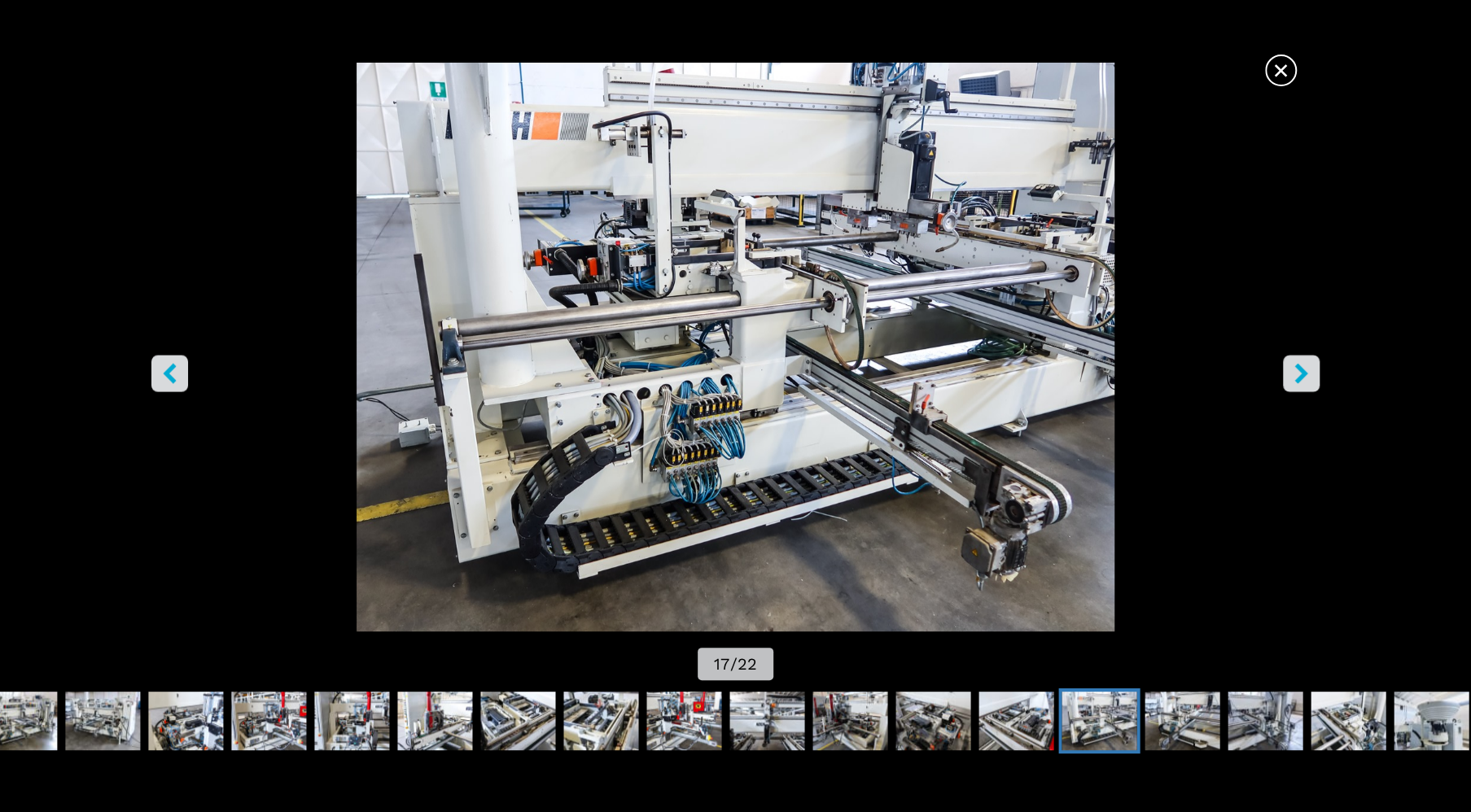
click at [1303, 369] on icon "right-button" at bounding box center [1301, 373] width 20 height 20
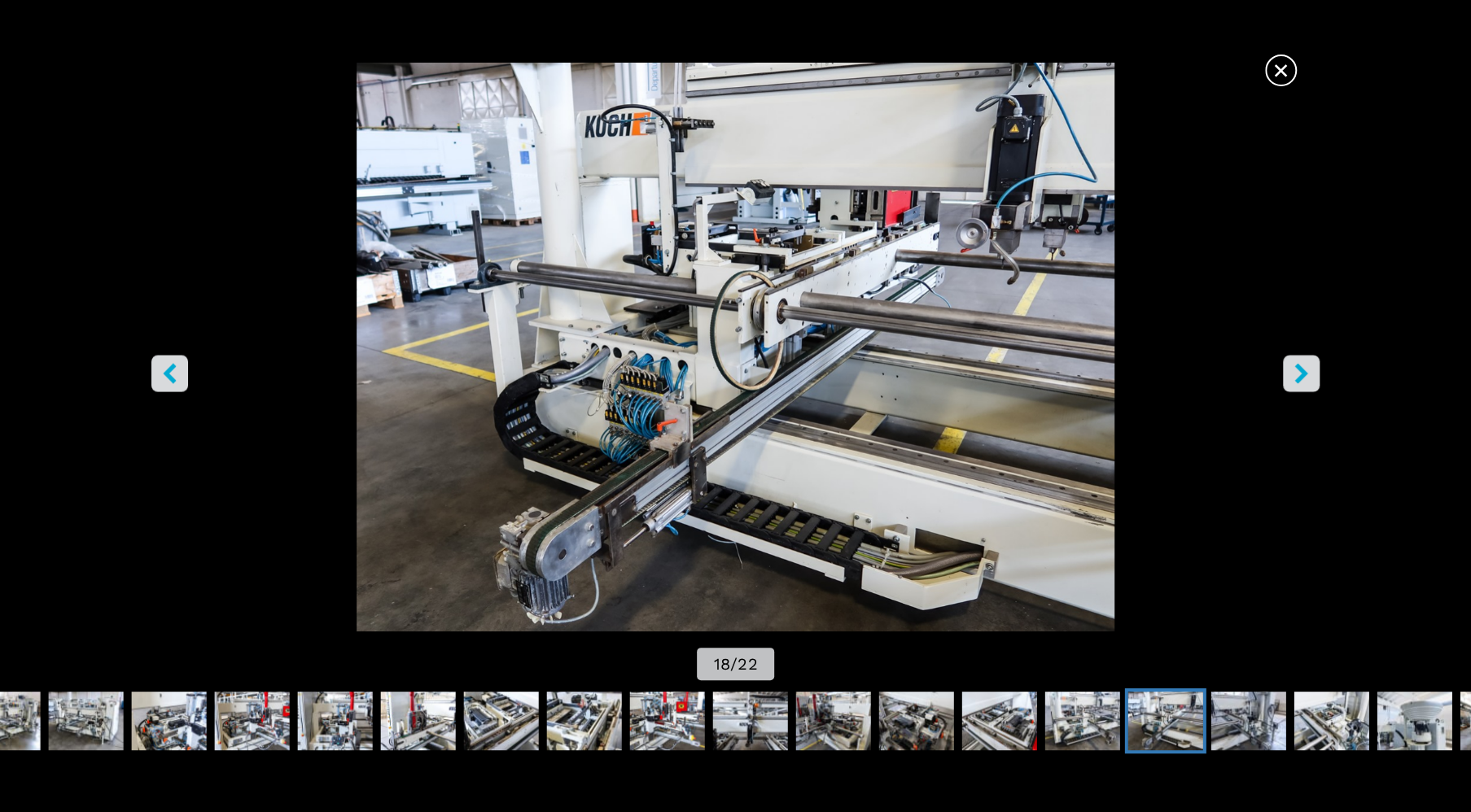
click at [1303, 369] on icon "right-button" at bounding box center [1301, 373] width 20 height 20
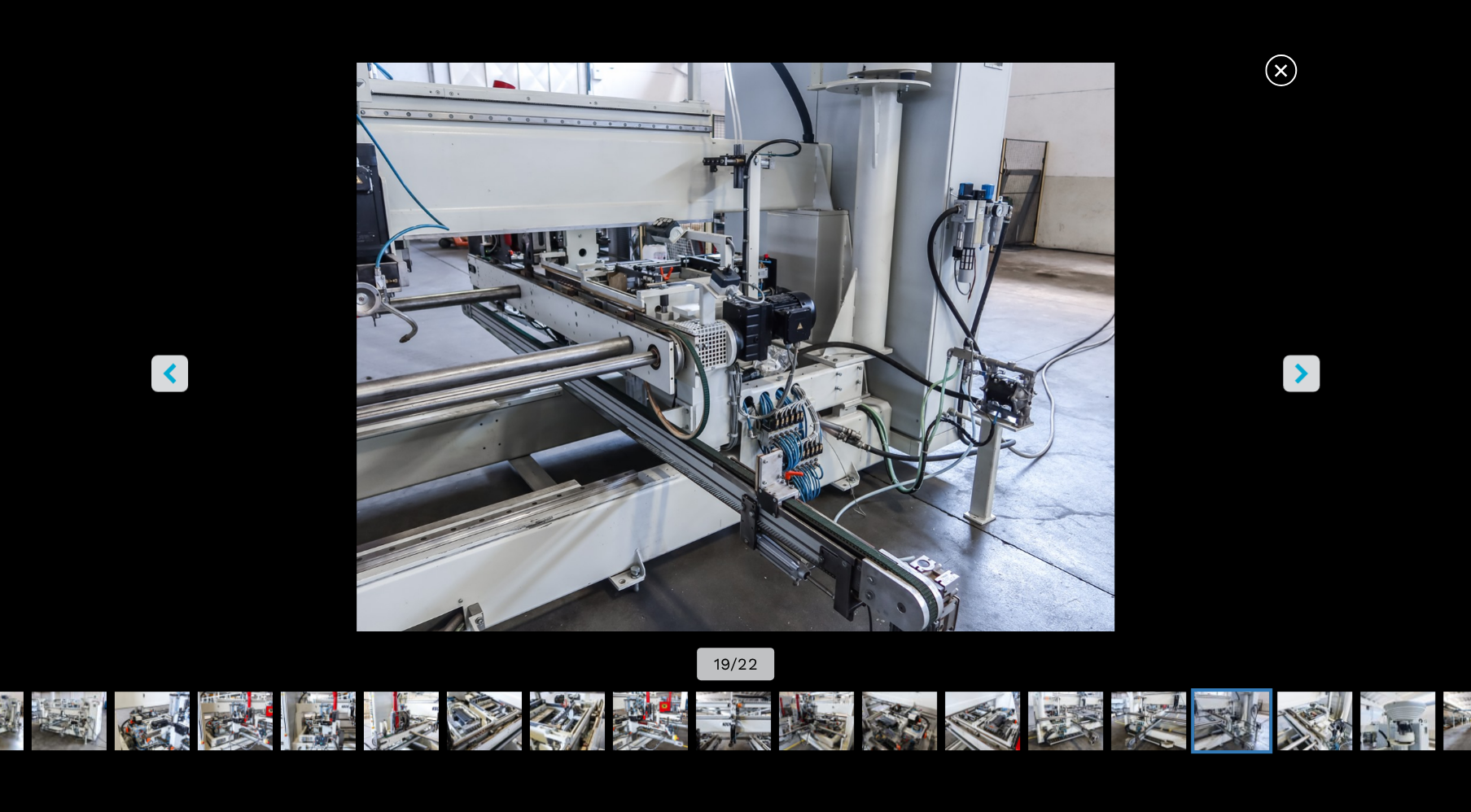
click at [1316, 375] on button "right-button" at bounding box center [1301, 373] width 37 height 37
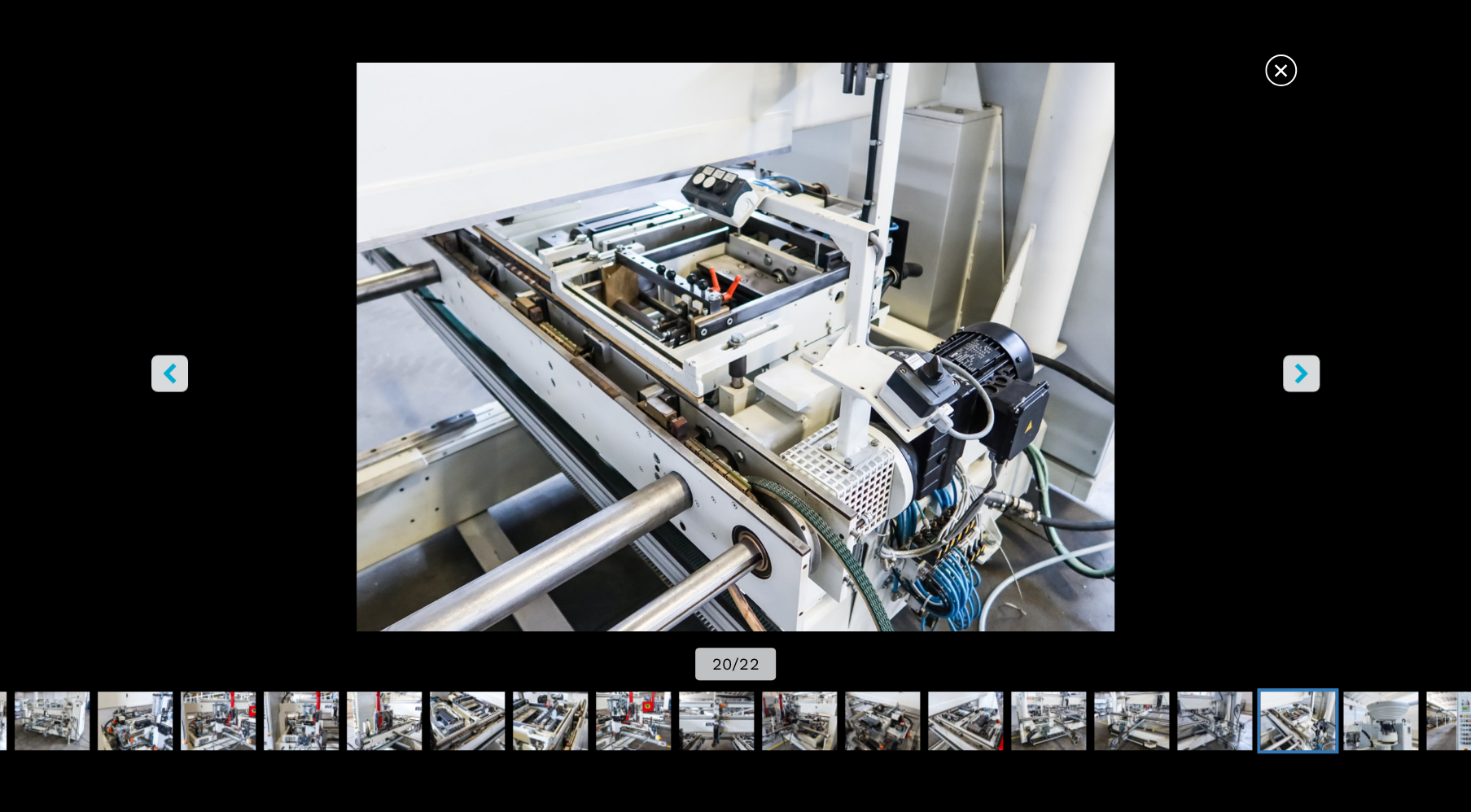
click at [1312, 373] on button "right-button" at bounding box center [1301, 373] width 37 height 37
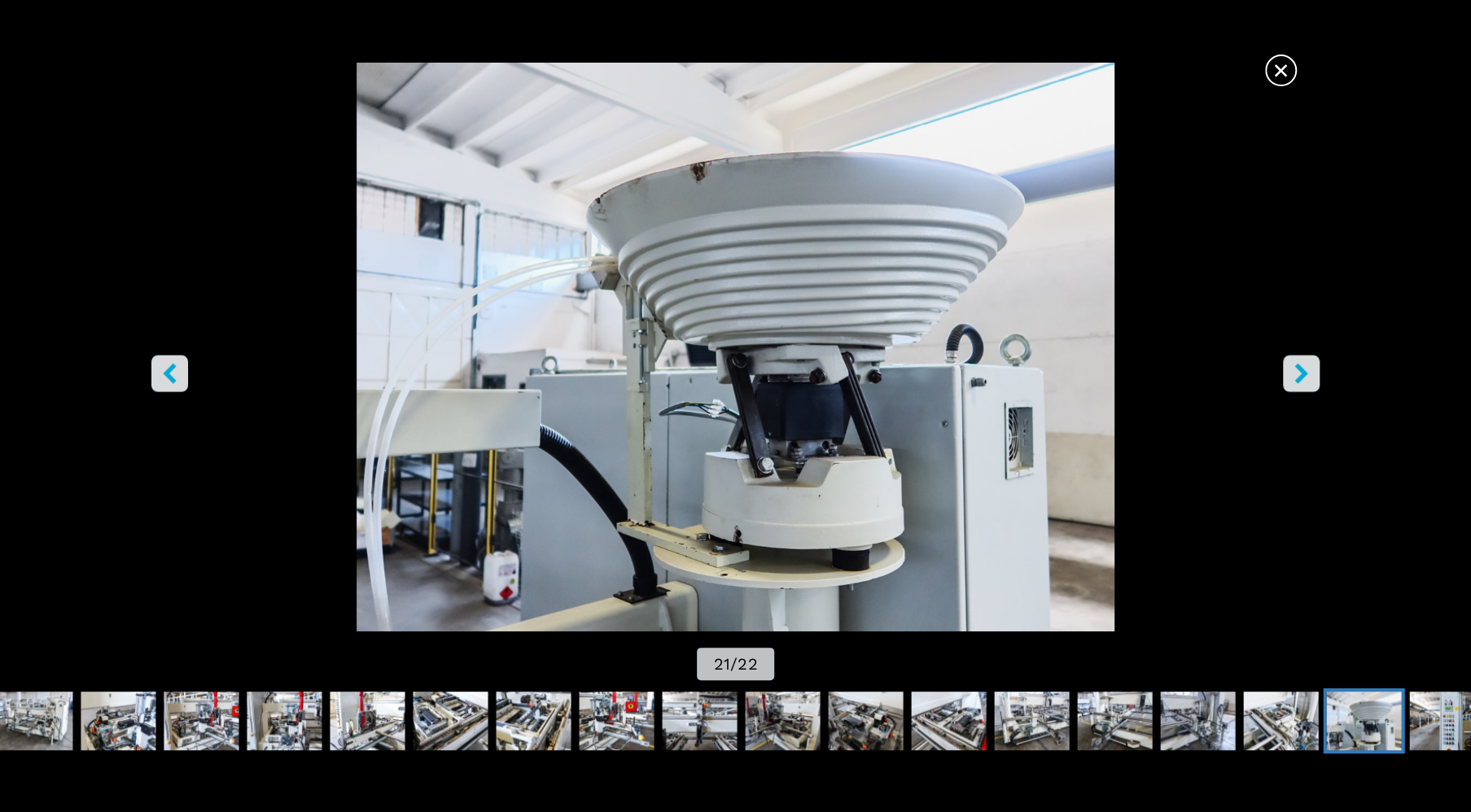
click at [1312, 373] on button "right-button" at bounding box center [1301, 373] width 37 height 37
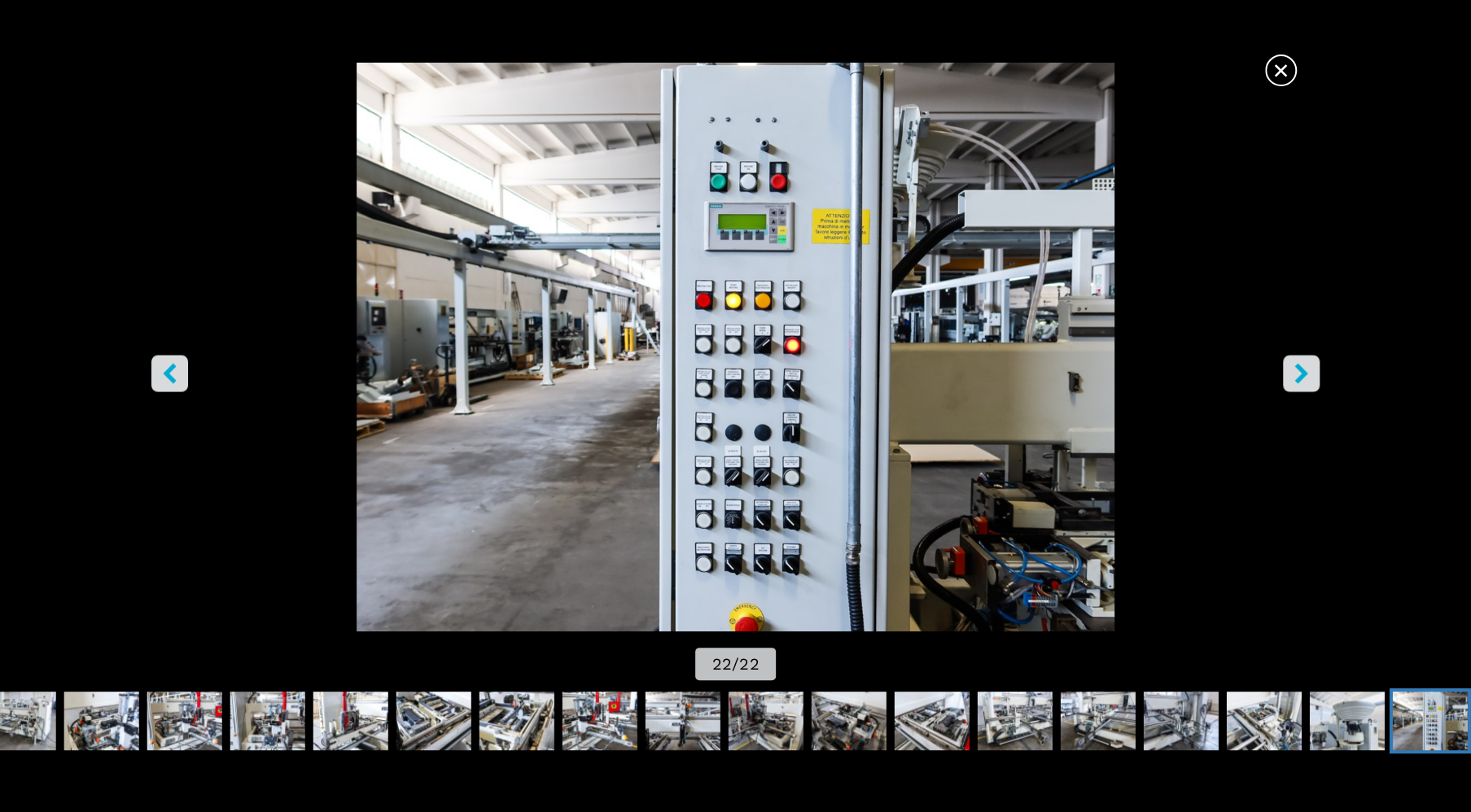
click at [1312, 372] on button "right-button" at bounding box center [1301, 373] width 37 height 37
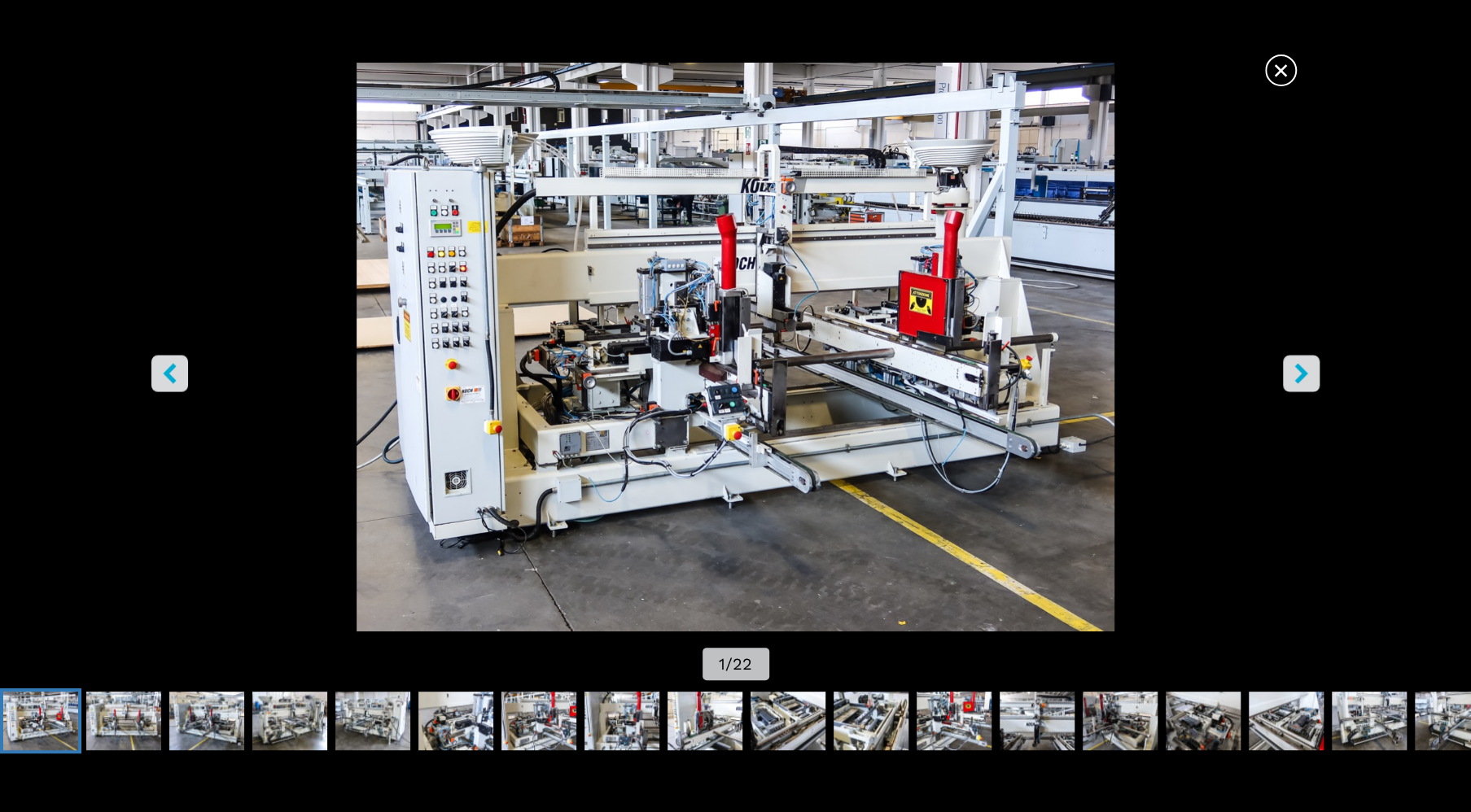
click at [1296, 370] on icon "right-button" at bounding box center [1301, 373] width 20 height 20
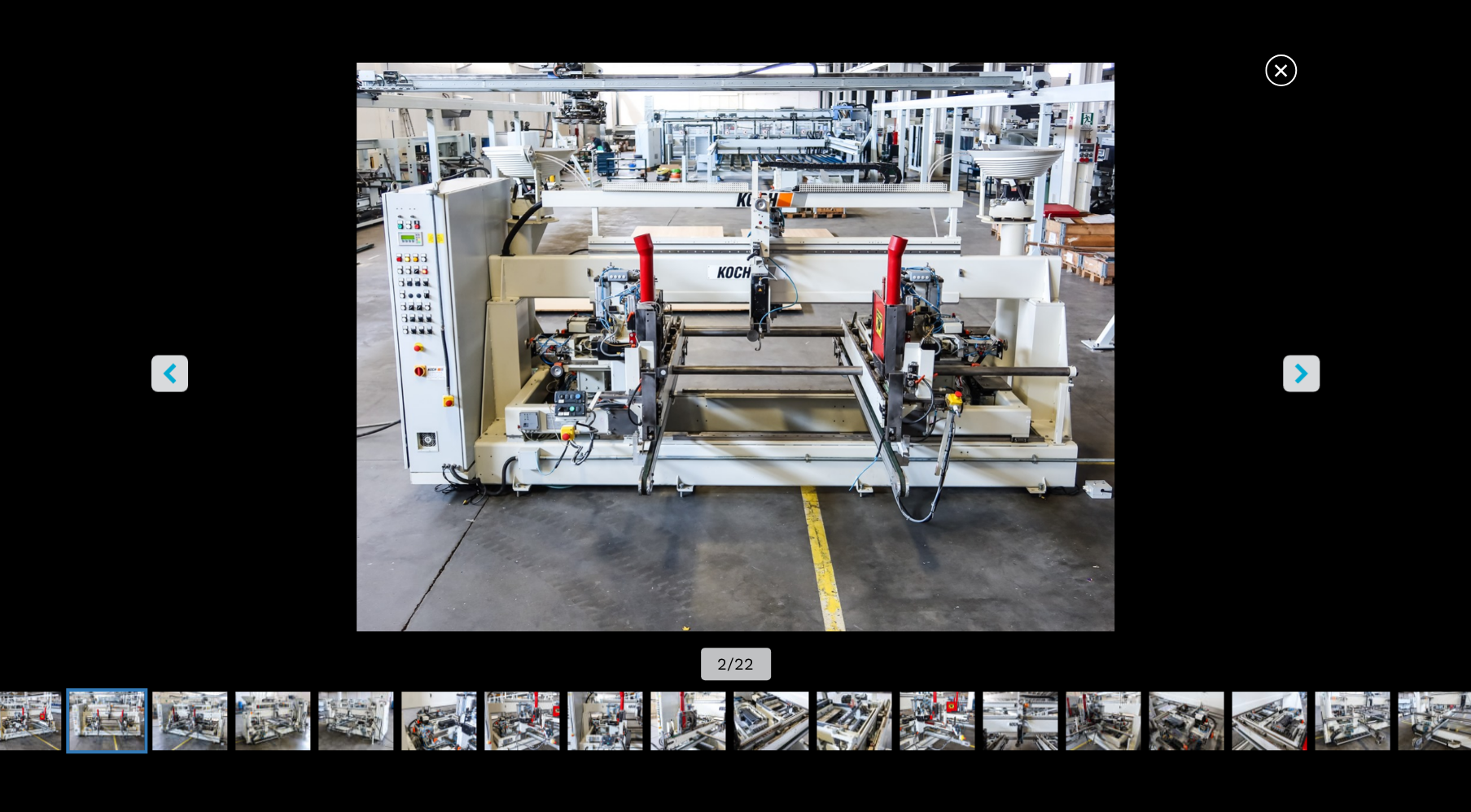
click at [1294, 370] on icon "right-button" at bounding box center [1301, 373] width 20 height 20
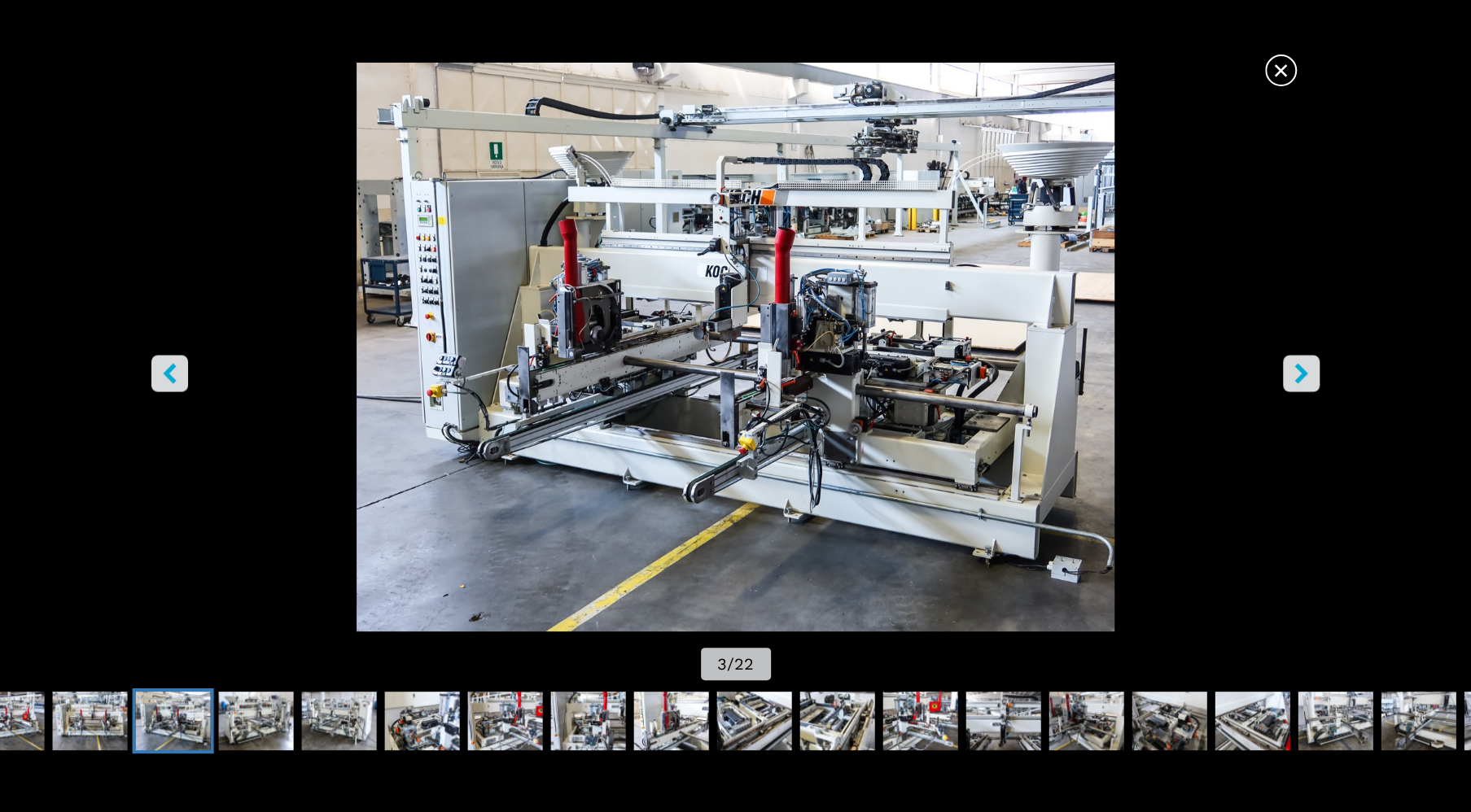
click at [1294, 370] on icon "right-button" at bounding box center [1301, 373] width 20 height 20
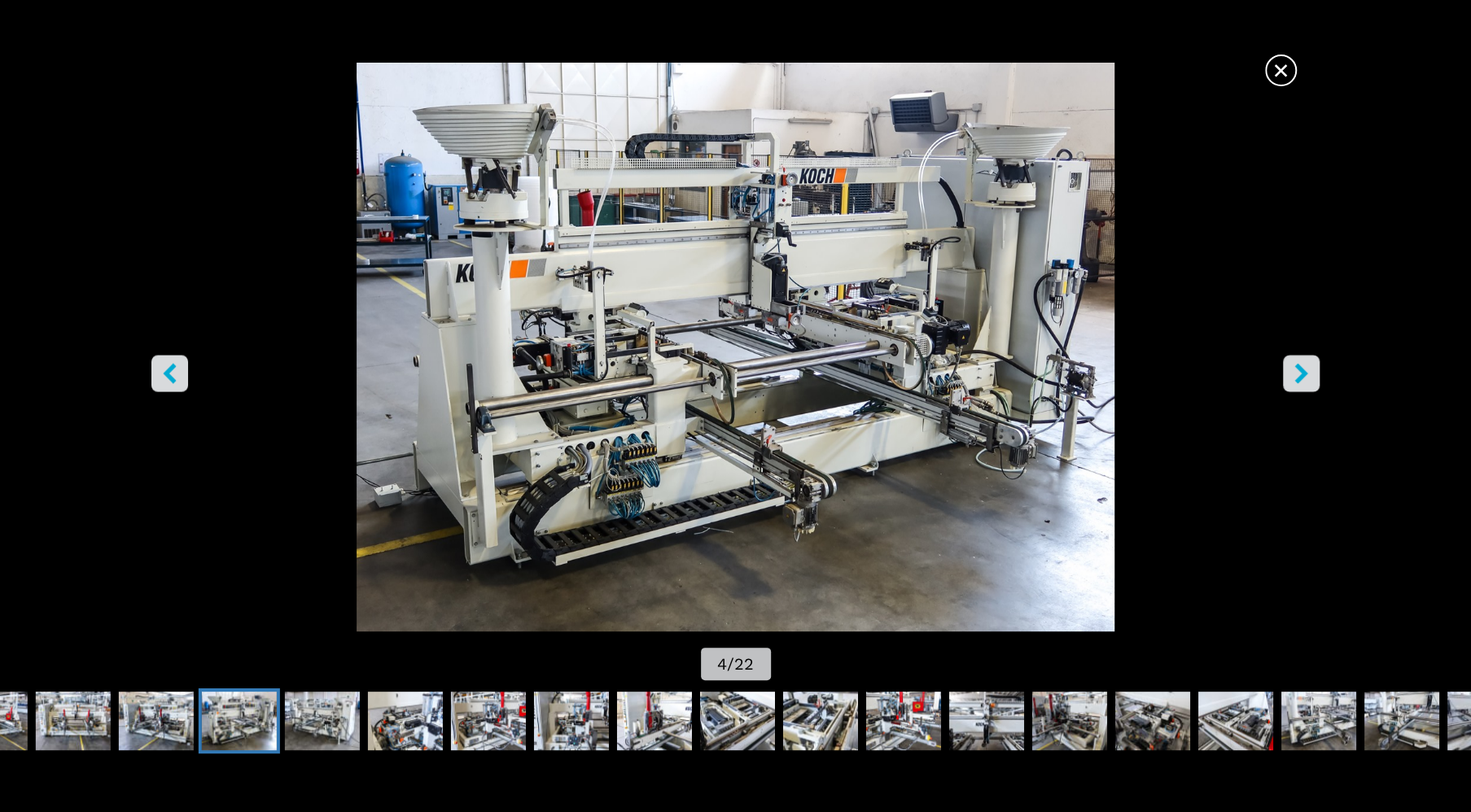
click at [1293, 370] on icon "right-button" at bounding box center [1301, 373] width 20 height 20
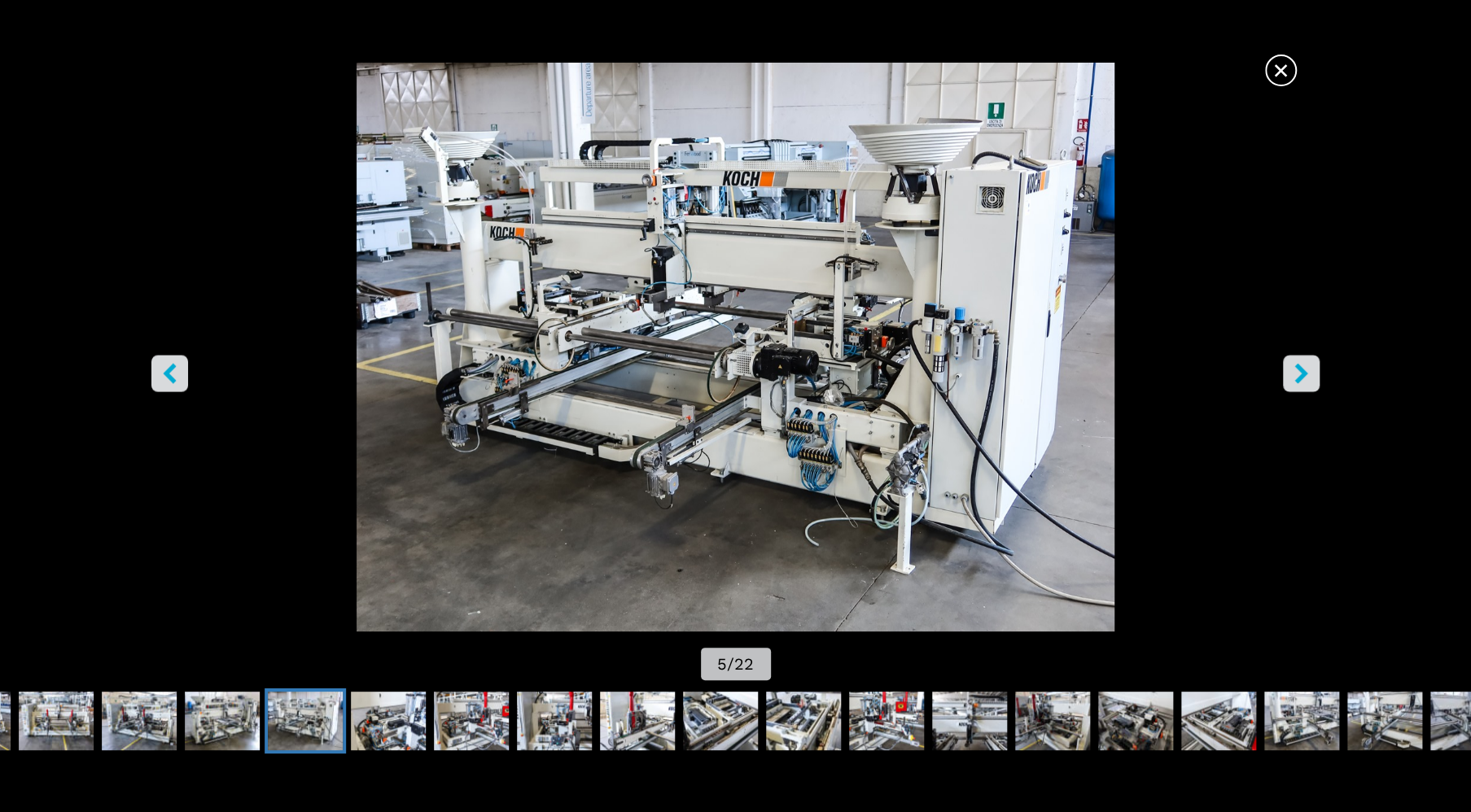
click at [1293, 370] on icon "right-button" at bounding box center [1301, 373] width 20 height 20
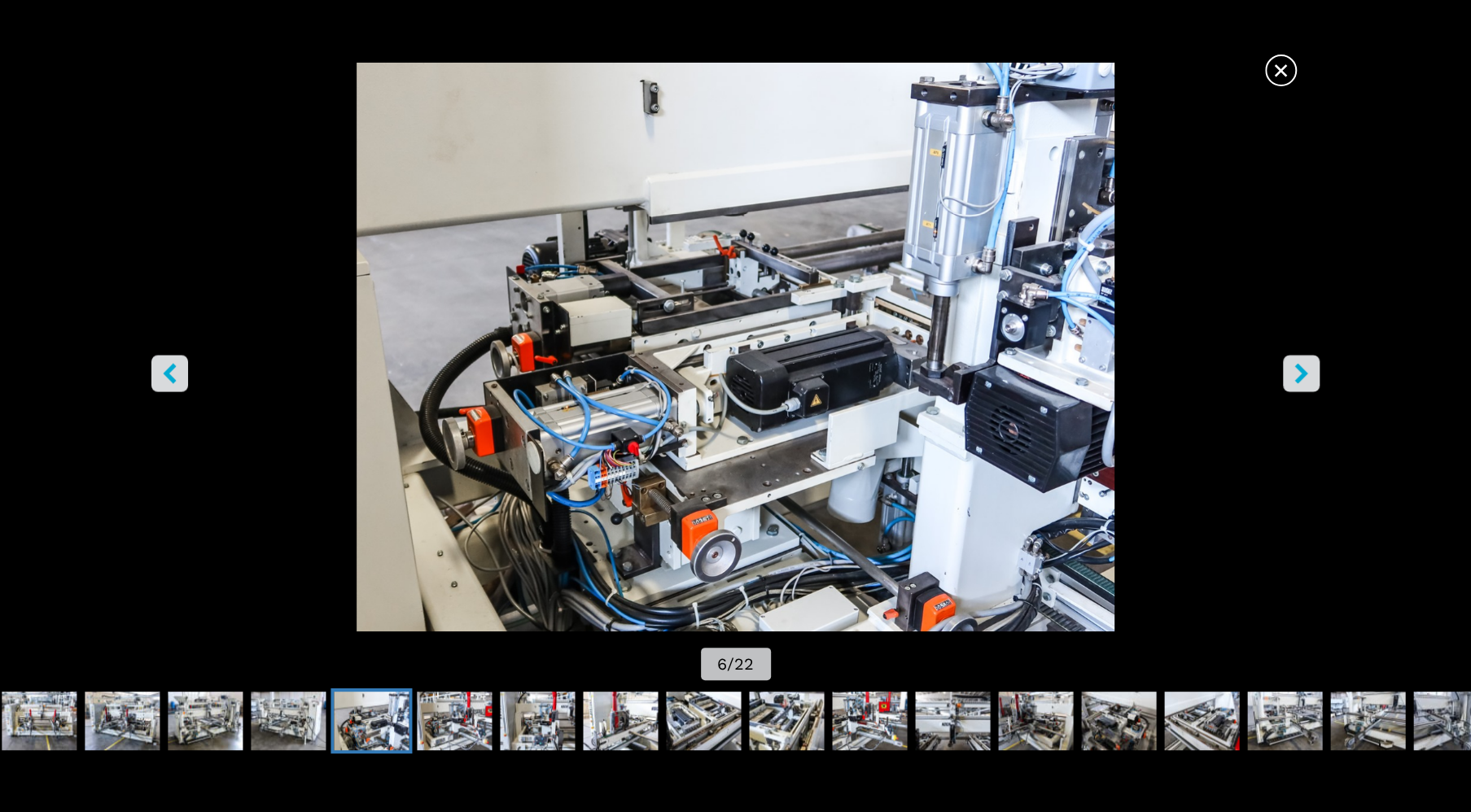
click at [1293, 370] on icon "right-button" at bounding box center [1301, 373] width 20 height 20
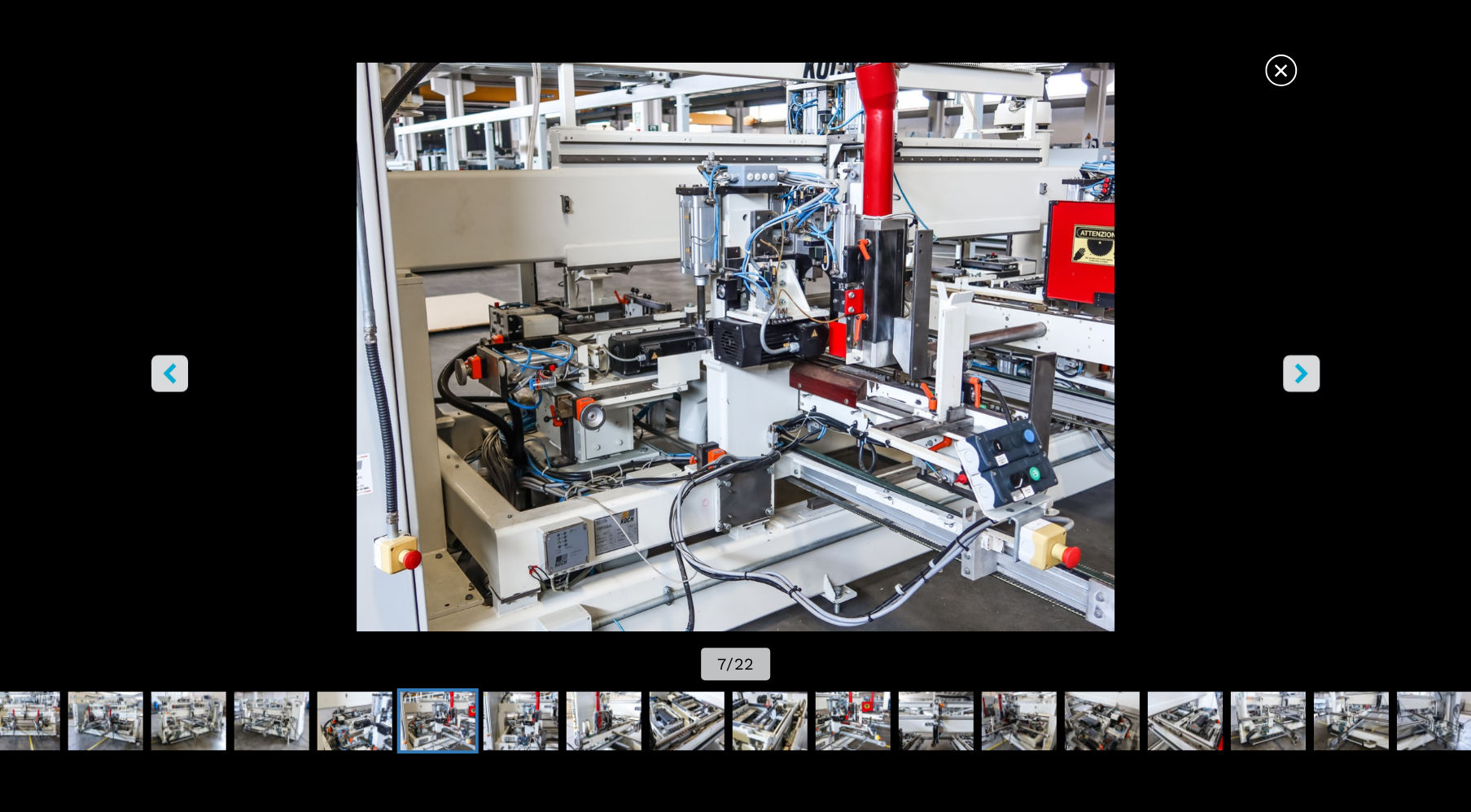
click at [1293, 370] on icon "right-button" at bounding box center [1301, 373] width 20 height 20
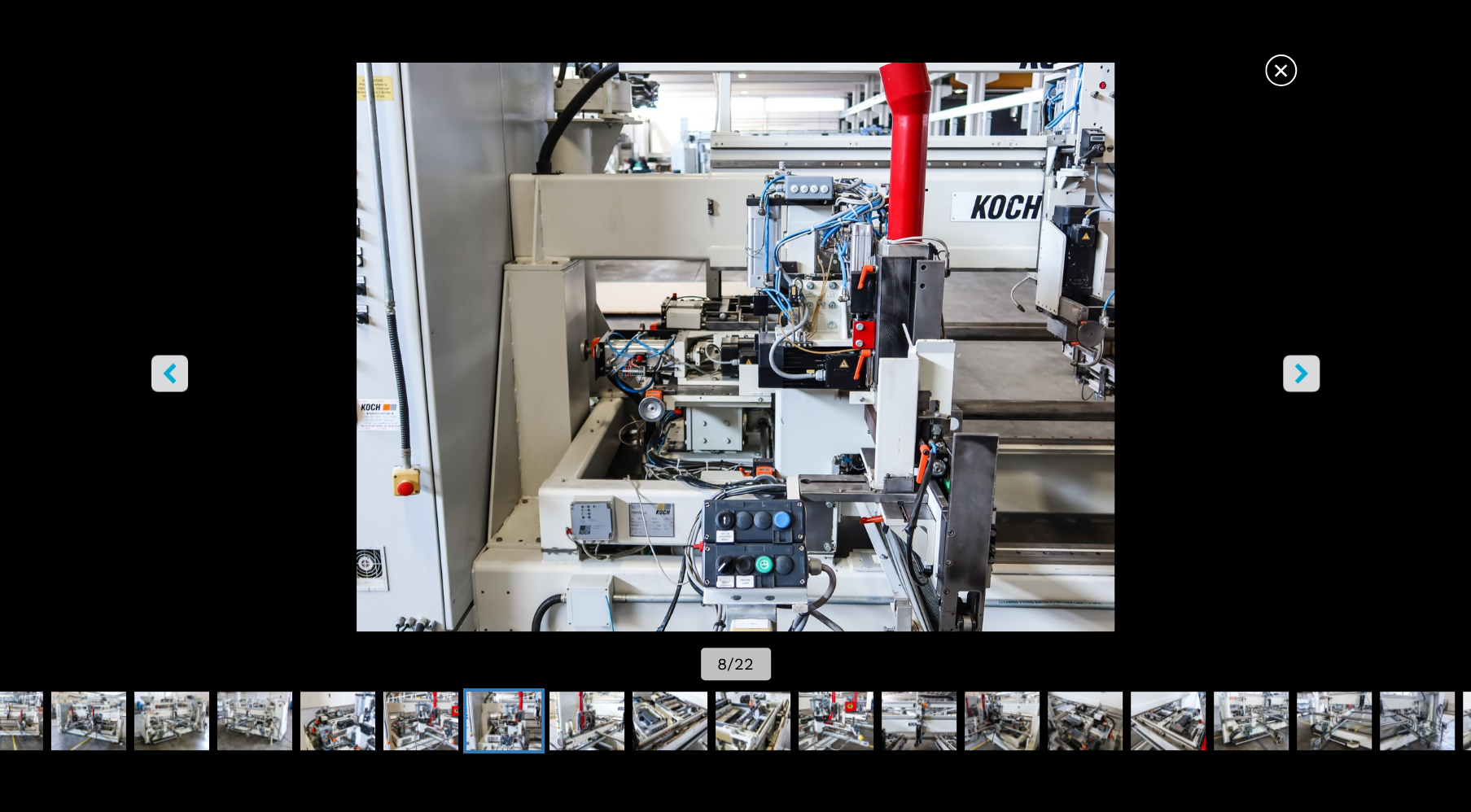
click at [154, 372] on button "left-button" at bounding box center [170, 373] width 37 height 37
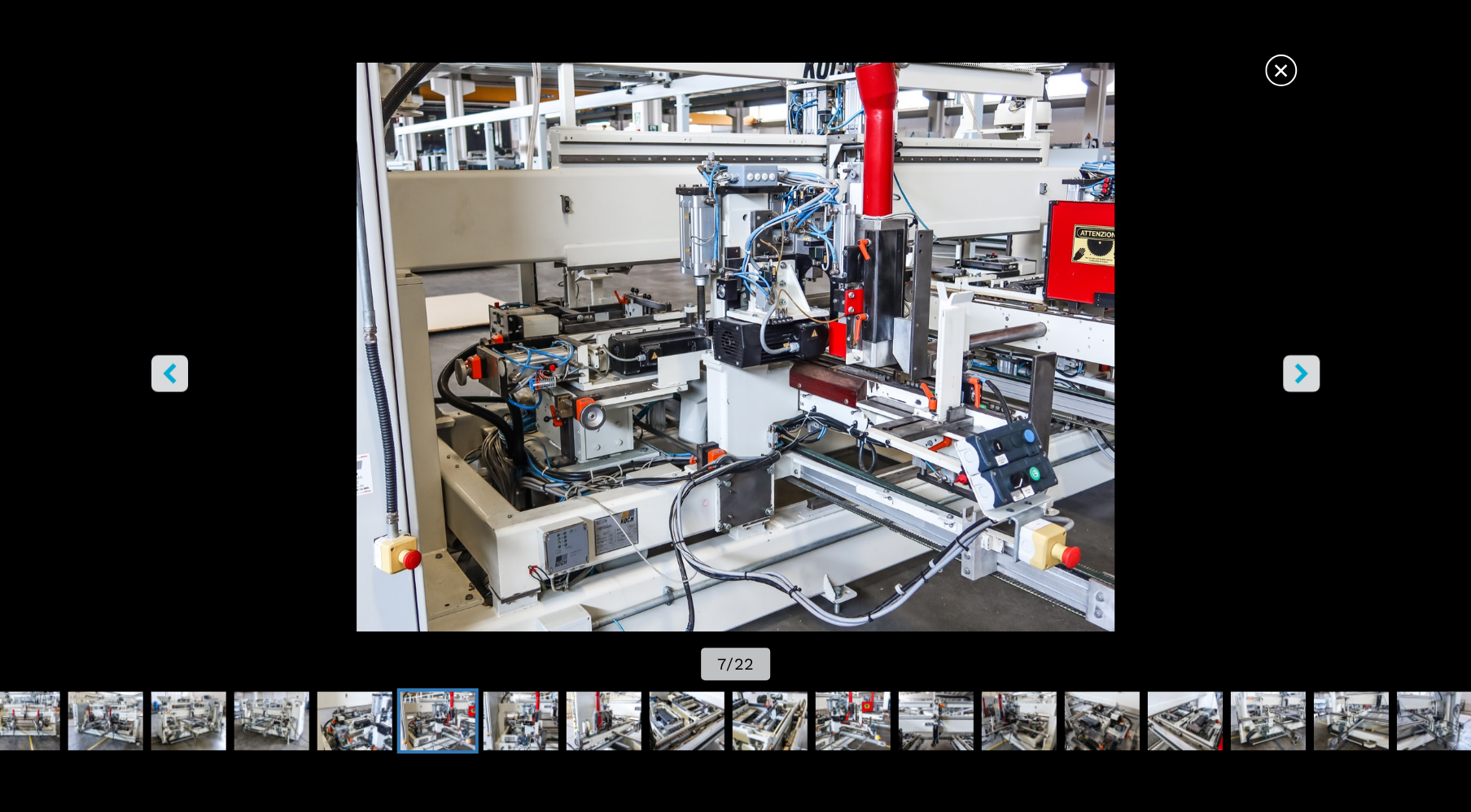
click at [1280, 65] on span "×" at bounding box center [1281, 67] width 28 height 28
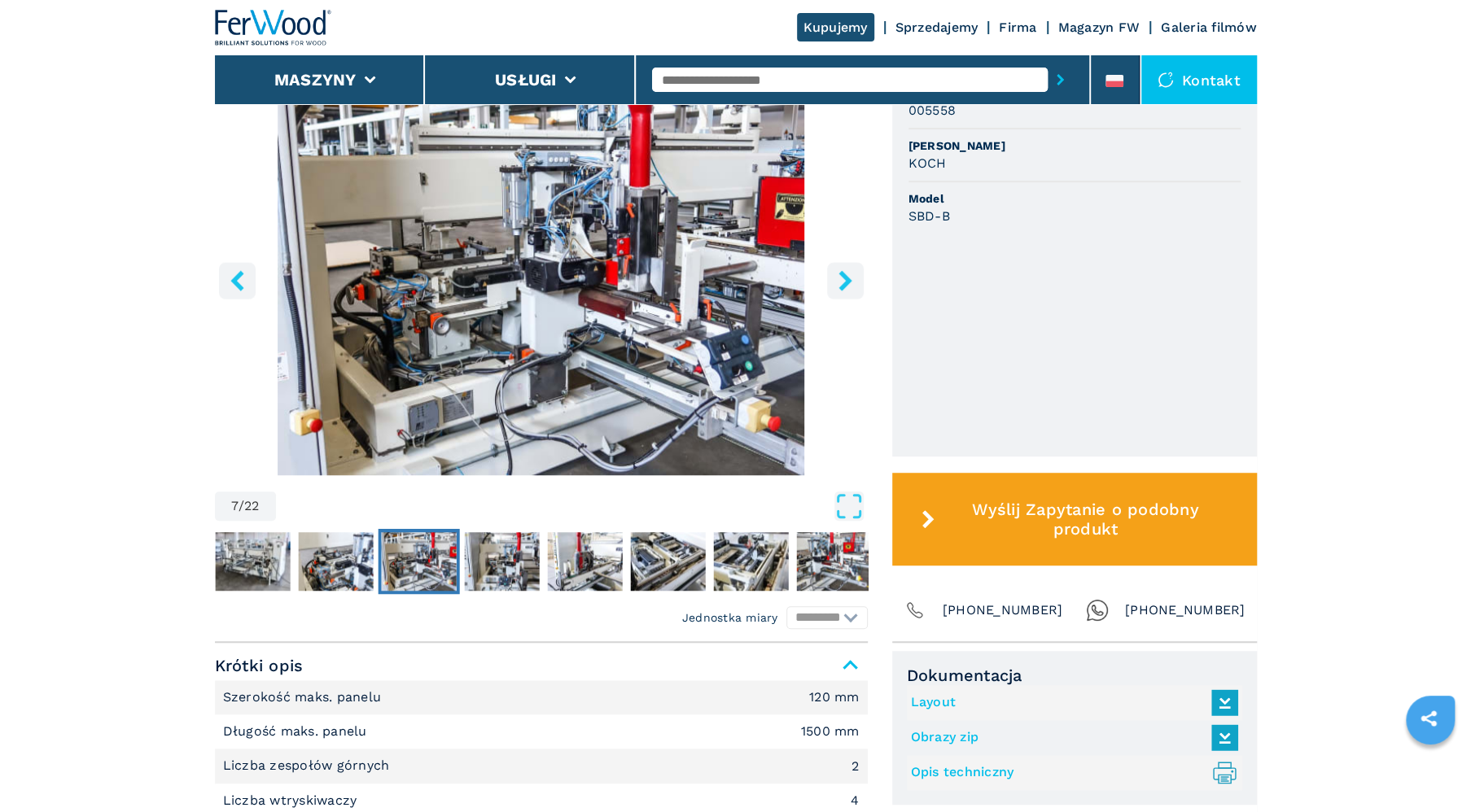
scroll to position [0, 0]
